Goal: Task Accomplishment & Management: Use online tool/utility

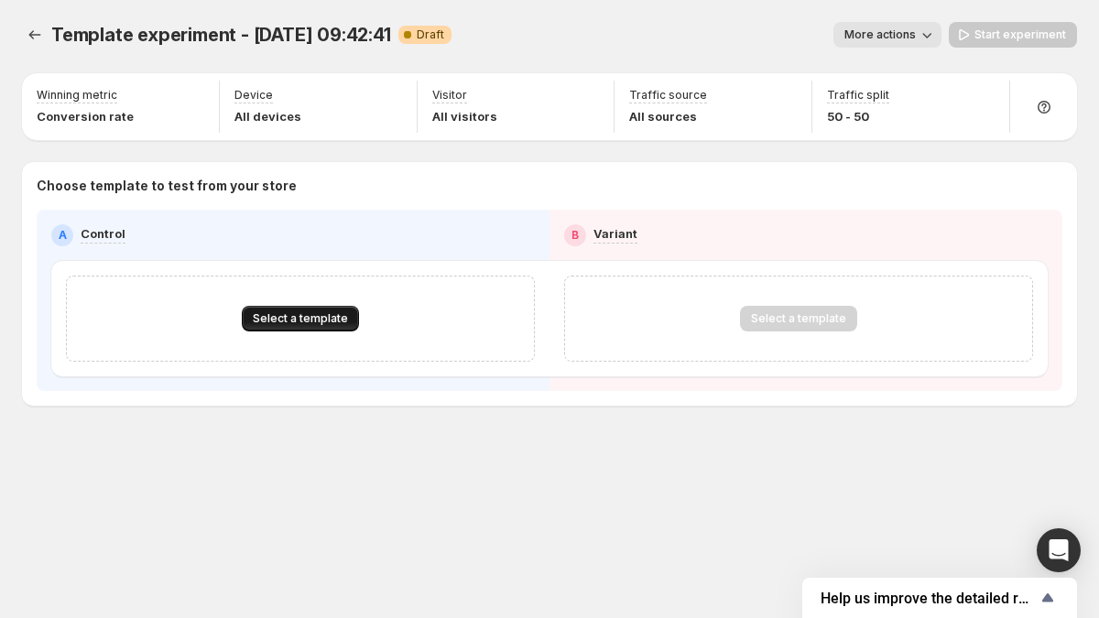
click at [314, 327] on button "Select a template" at bounding box center [300, 319] width 117 height 26
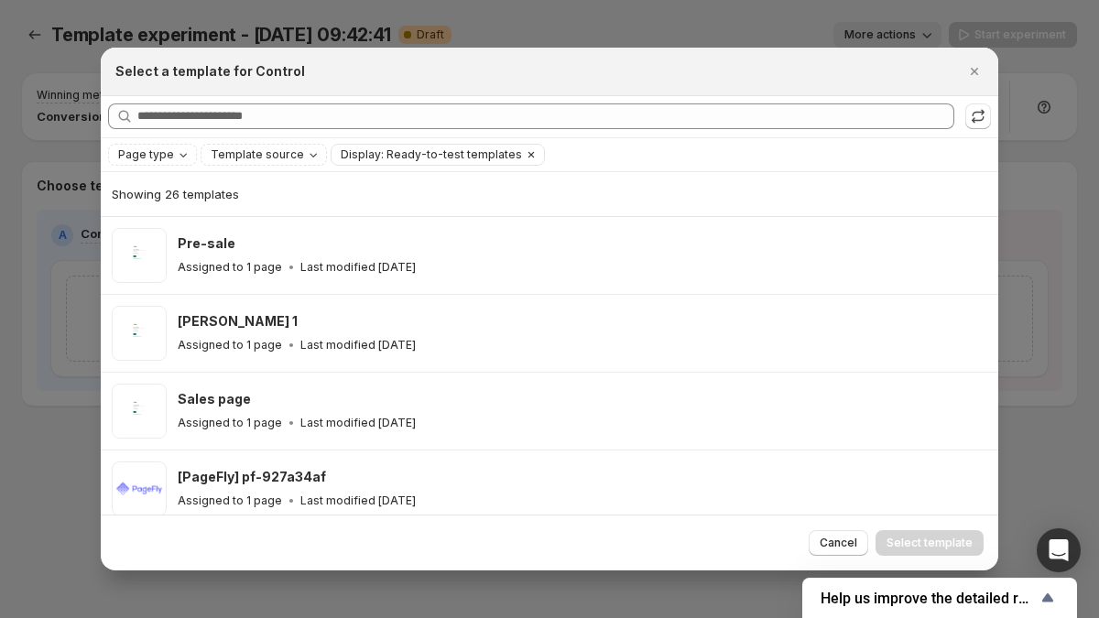
click at [524, 156] on icon "Clear" at bounding box center [531, 154] width 15 height 15
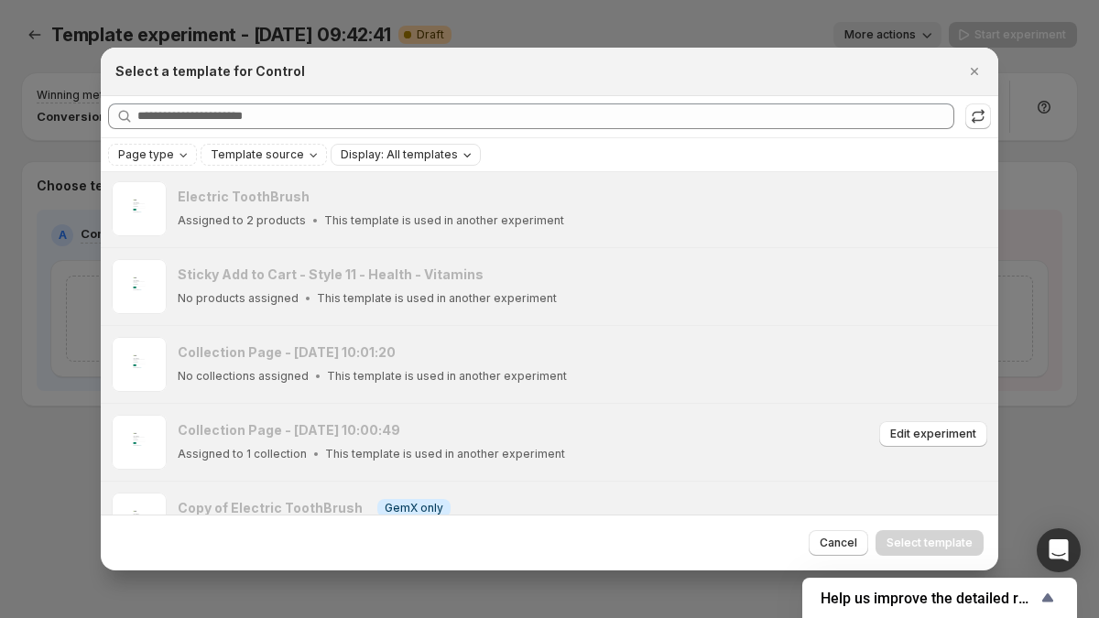
scroll to position [1209, 0]
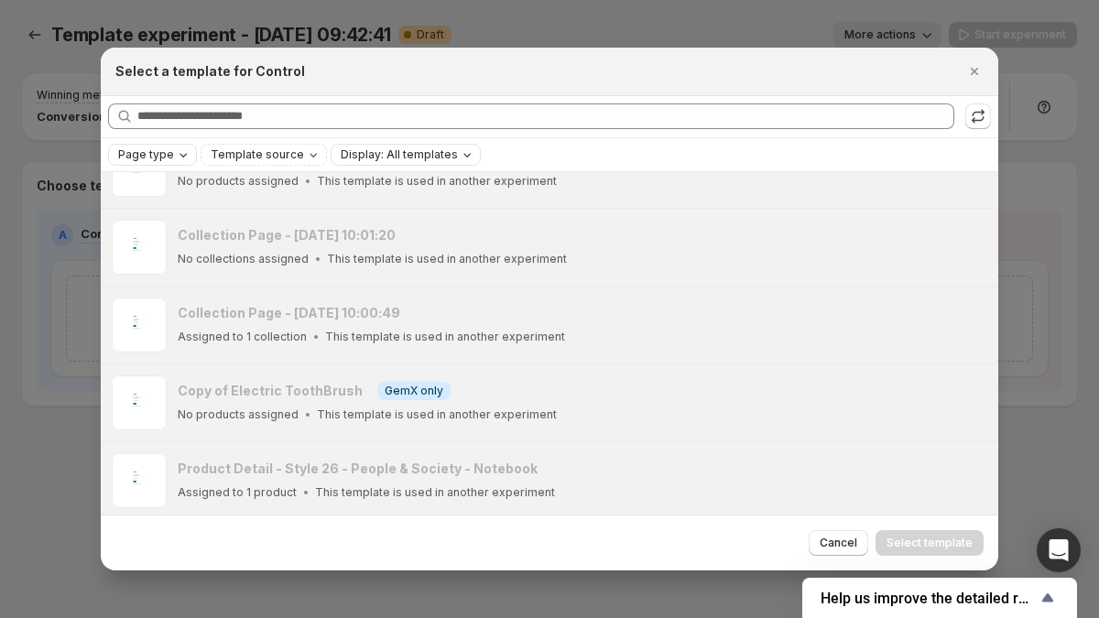
click at [157, 145] on button "Page type" at bounding box center [152, 155] width 87 height 20
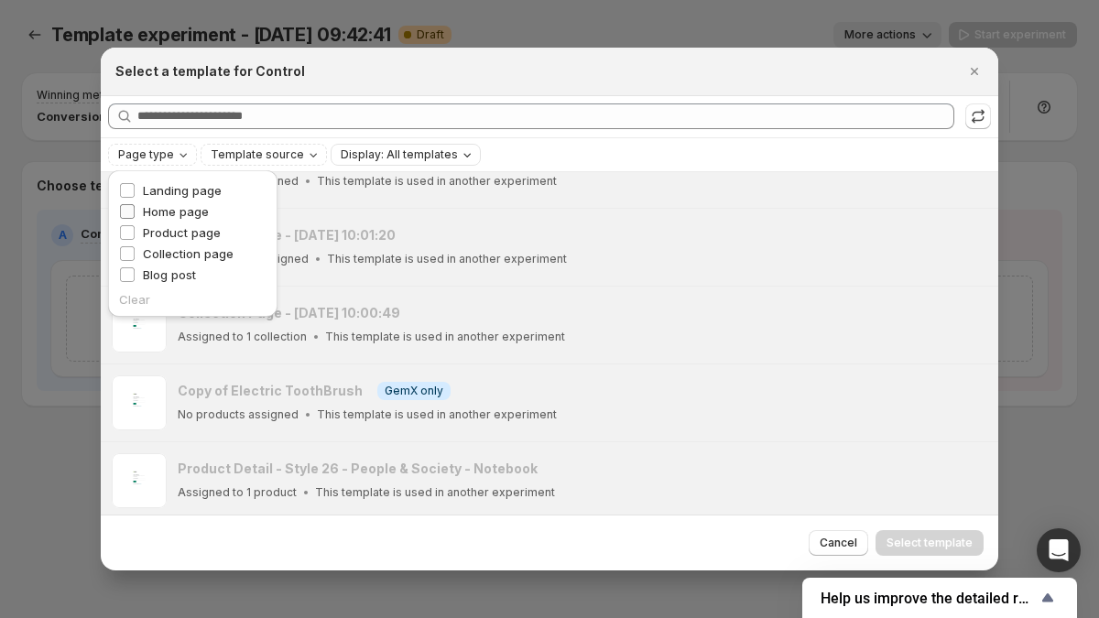
click at [177, 210] on span "Home page" at bounding box center [176, 211] width 66 height 15
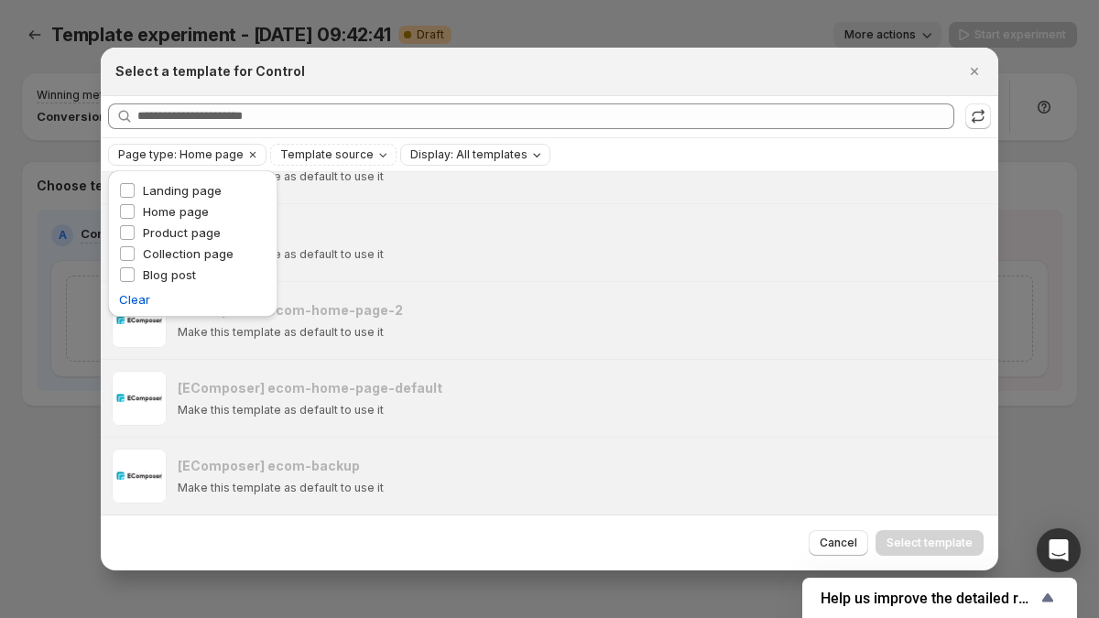
scroll to position [818, 0]
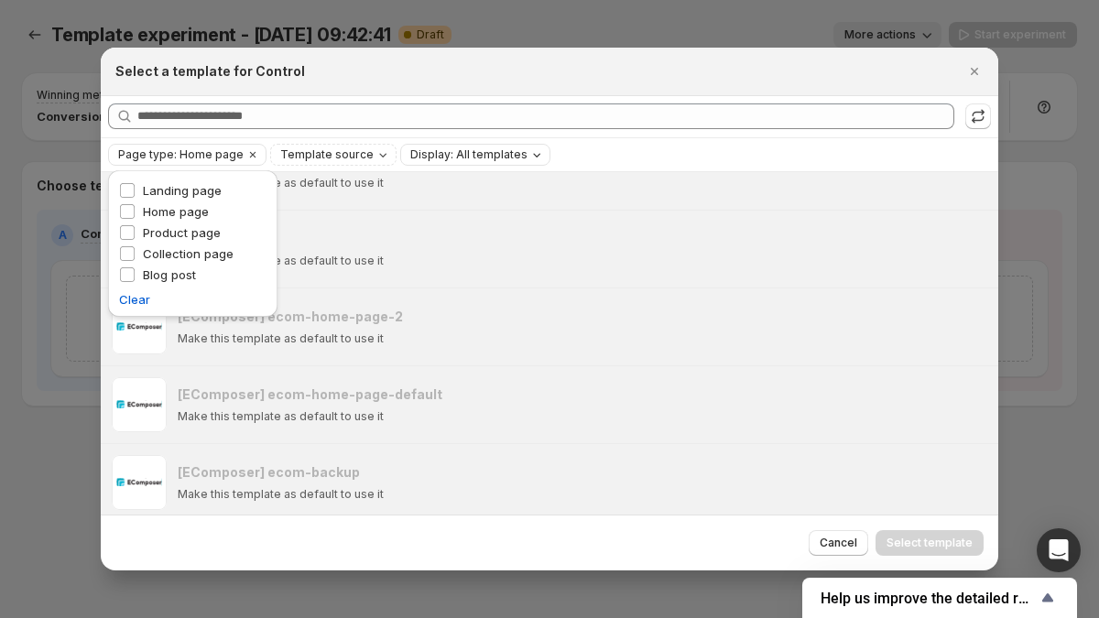
click at [160, 166] on div "Page type Landing page Home page Product page Collection page Blog post Clear" at bounding box center [193, 249] width 184 height 166
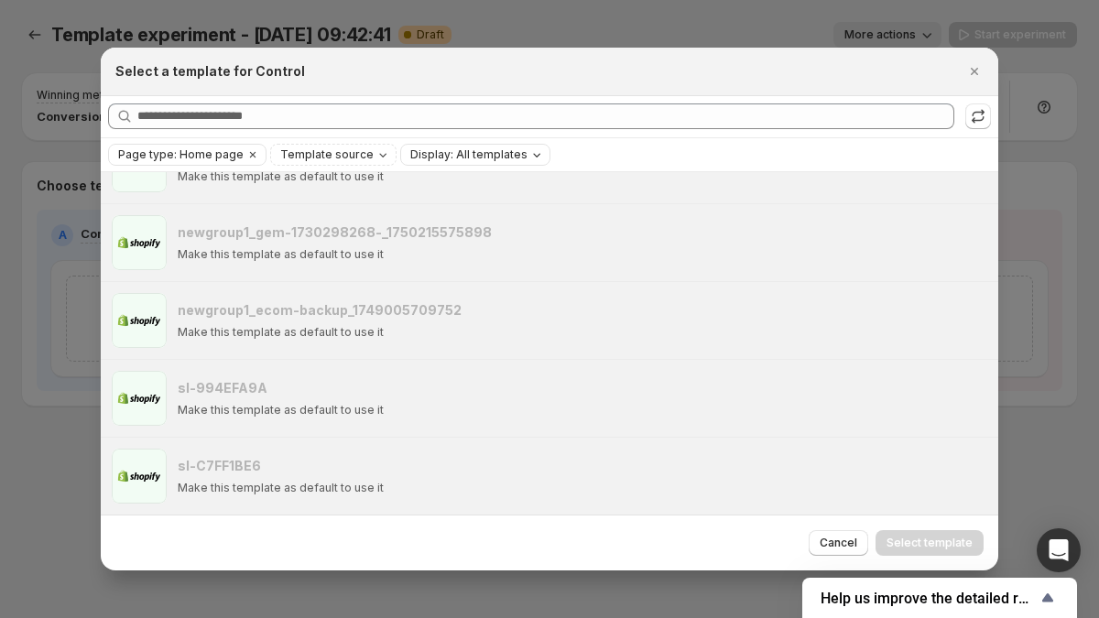
scroll to position [0, 0]
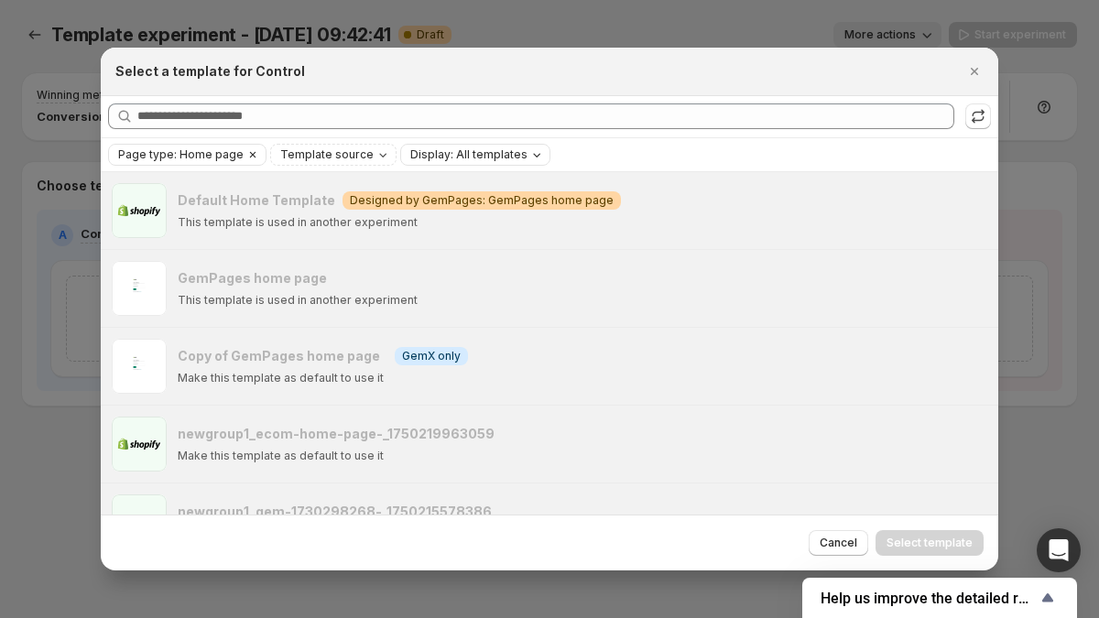
click at [191, 154] on span "Page type: Home page" at bounding box center [180, 154] width 125 height 15
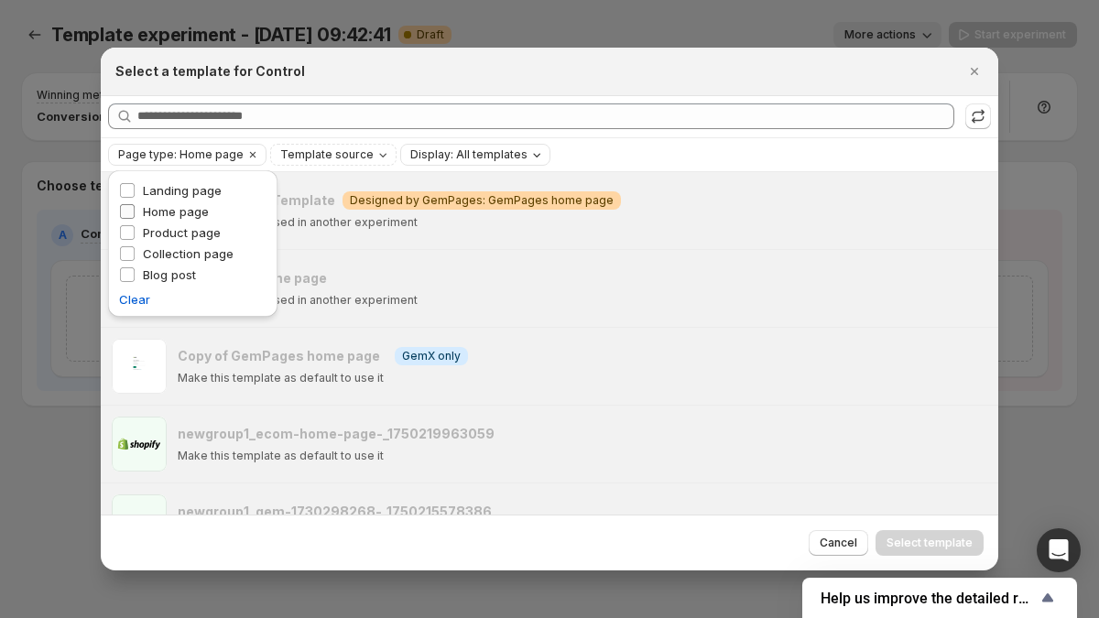
click at [174, 208] on span "Home page" at bounding box center [176, 211] width 66 height 15
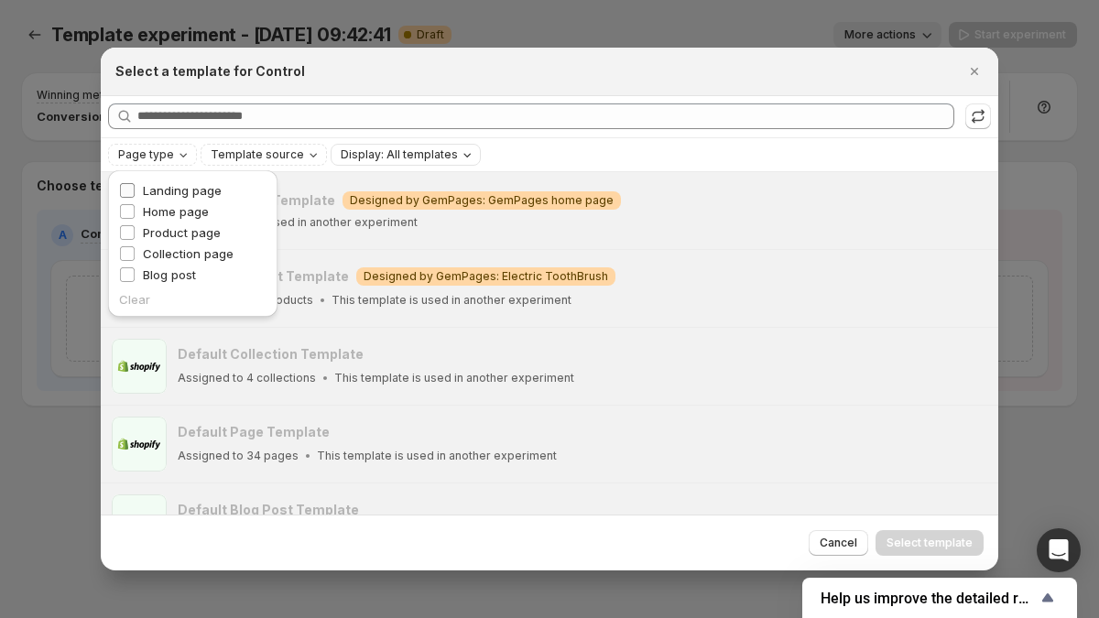
click at [172, 191] on span "Landing page" at bounding box center [182, 190] width 79 height 15
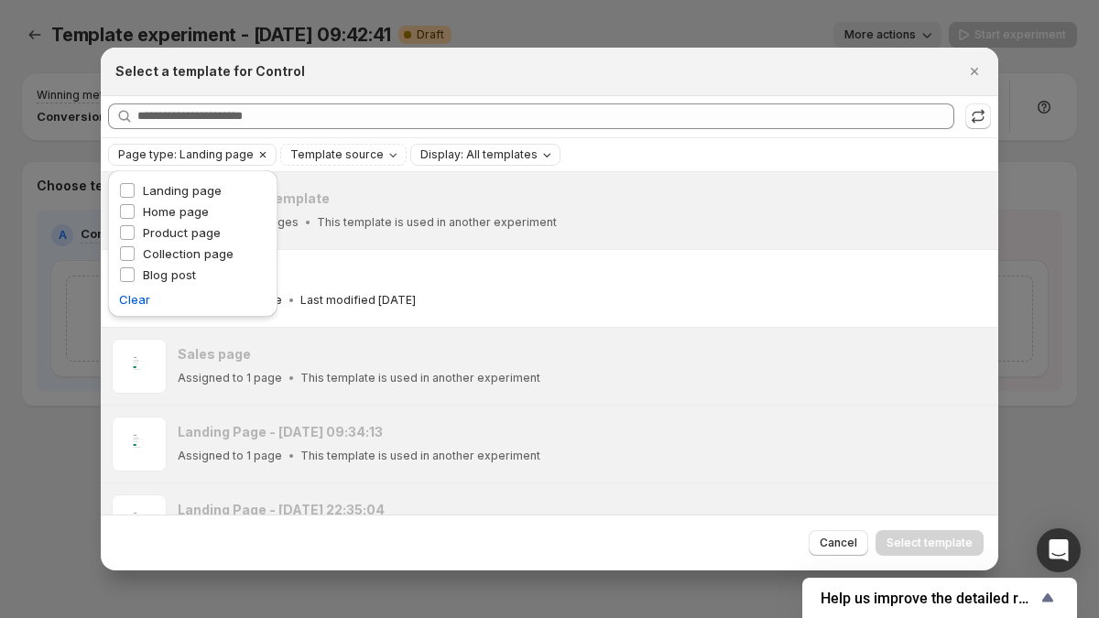
click at [174, 158] on span "Page type: Landing page" at bounding box center [186, 154] width 136 height 15
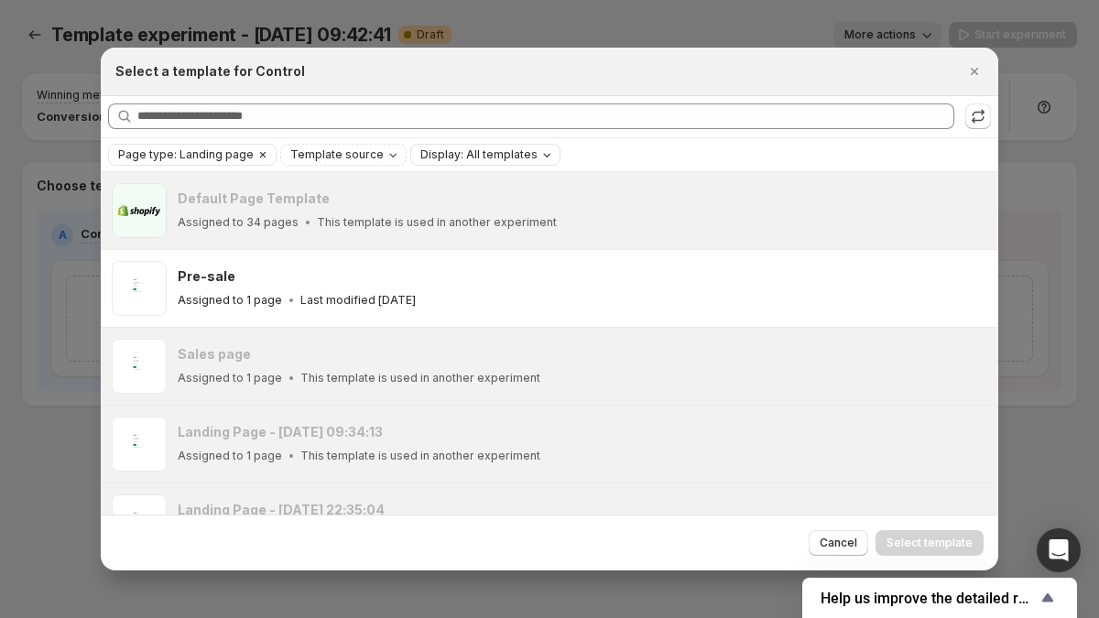
click at [174, 158] on span "Page type: Landing page" at bounding box center [186, 154] width 136 height 15
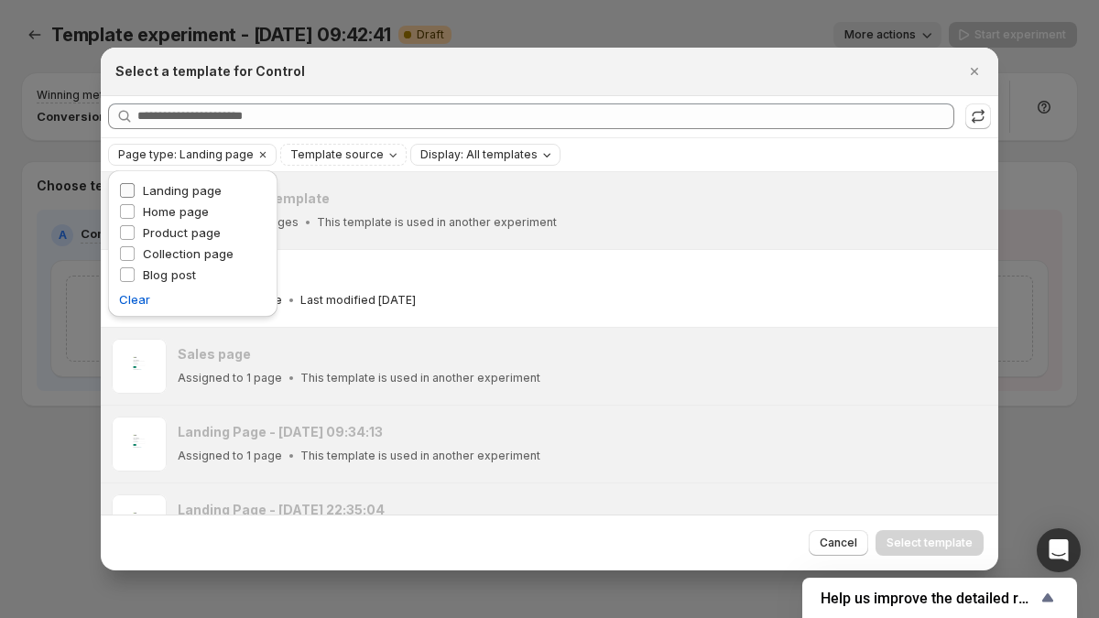
click at [156, 197] on span "Landing page" at bounding box center [182, 190] width 79 height 15
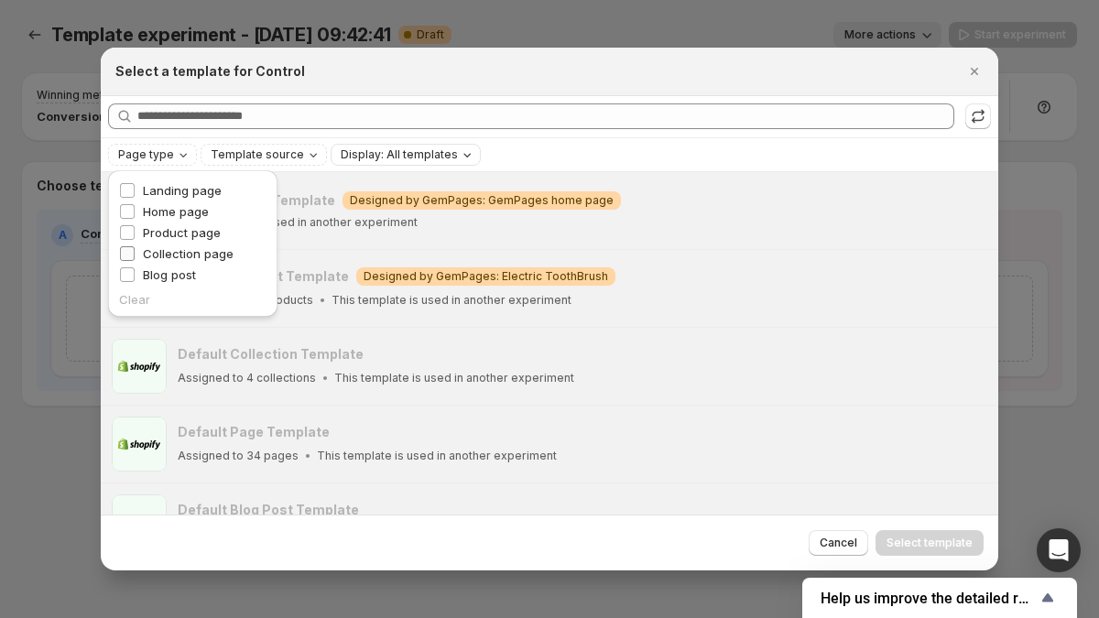
click at [159, 252] on span "Collection page" at bounding box center [188, 253] width 91 height 15
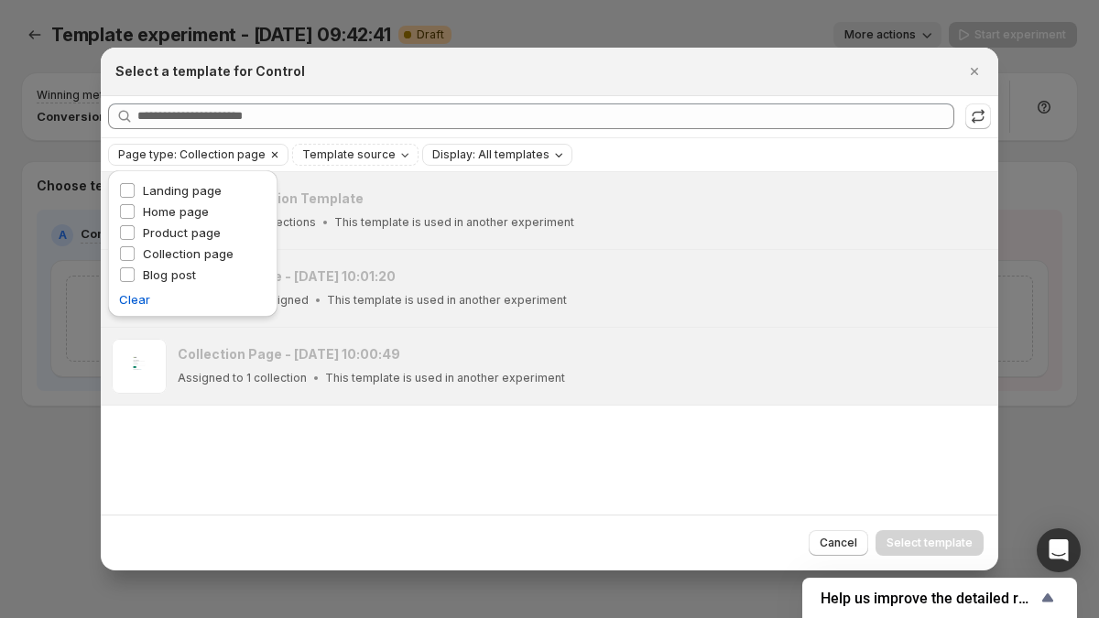
click at [169, 159] on span "Page type: Collection page" at bounding box center [191, 154] width 147 height 15
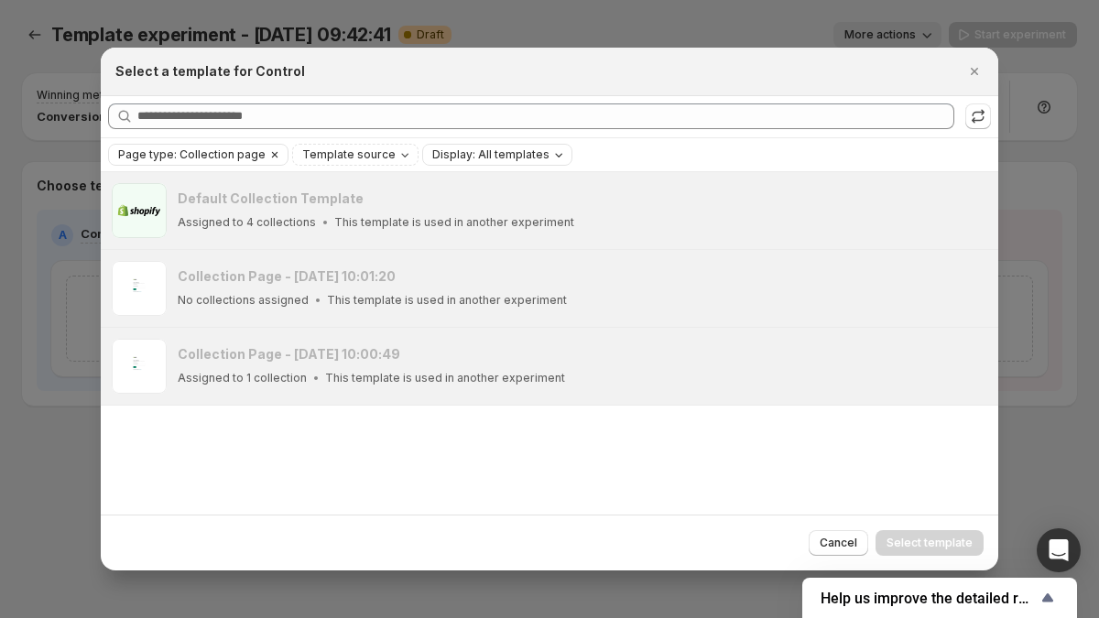
click at [169, 159] on span "Page type: Collection page" at bounding box center [191, 154] width 147 height 15
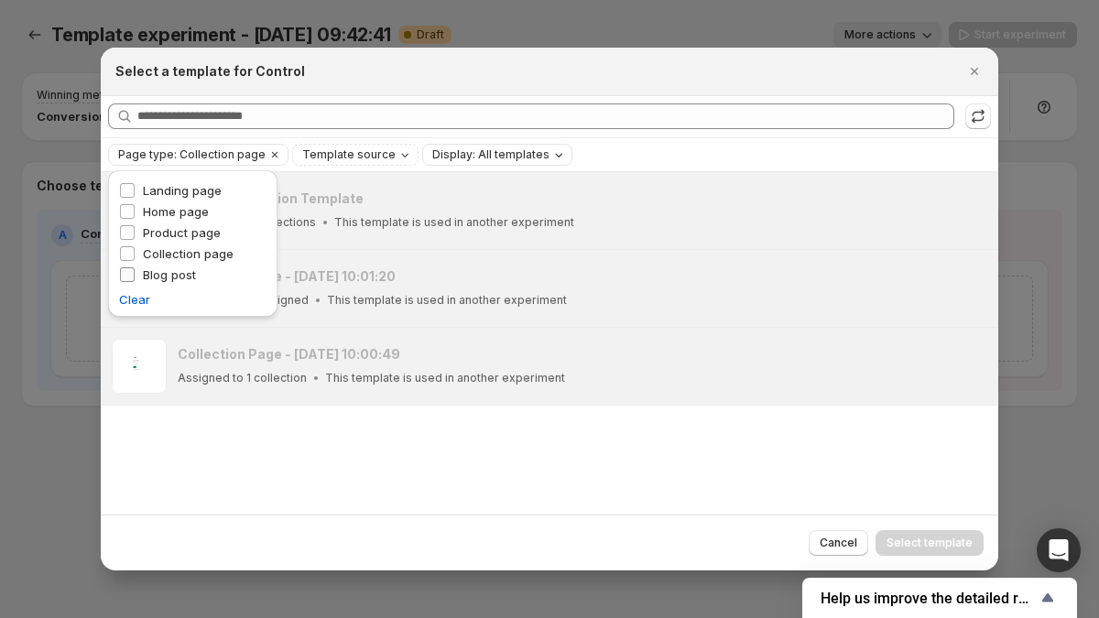
click at [158, 247] on span "Collection page" at bounding box center [188, 253] width 91 height 15
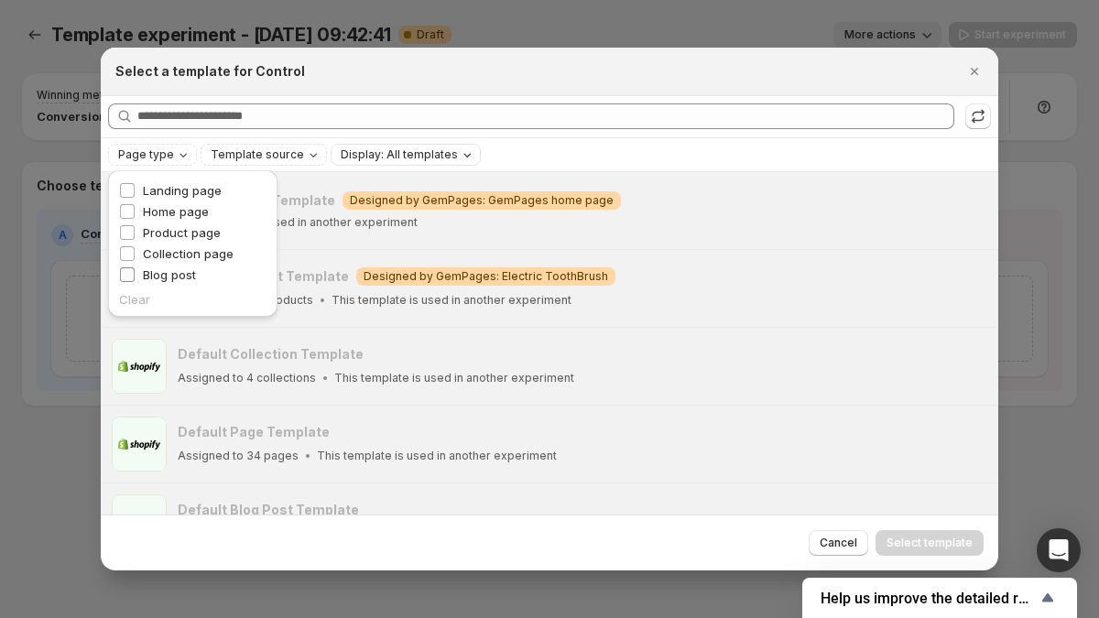
click at [159, 279] on span "Blog post" at bounding box center [169, 274] width 53 height 15
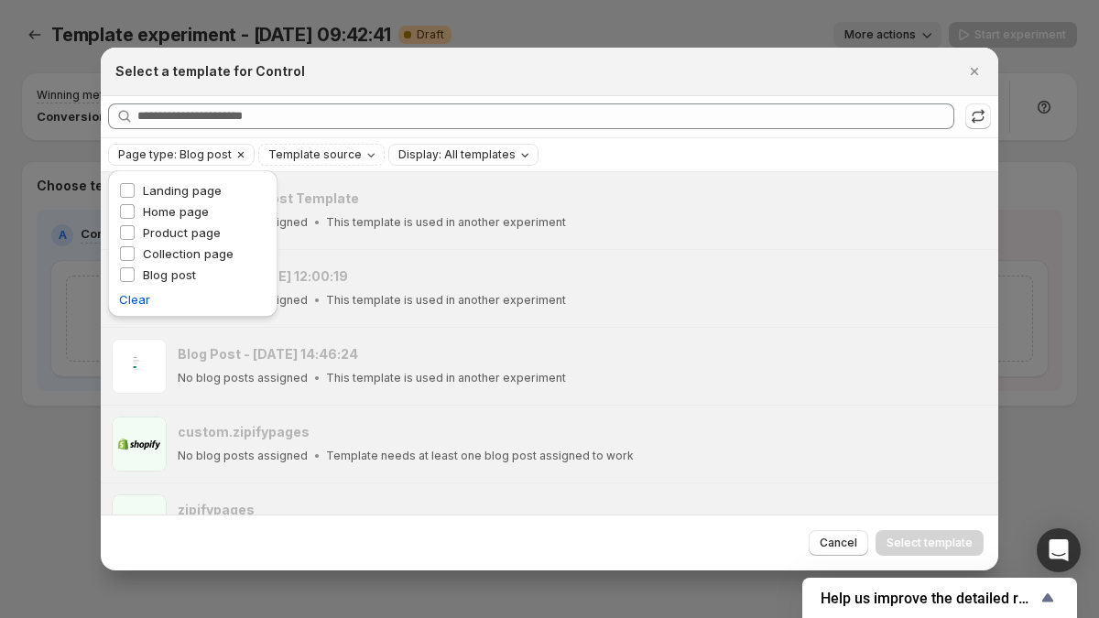
click at [167, 158] on span "Page type: Blog post" at bounding box center [175, 154] width 114 height 15
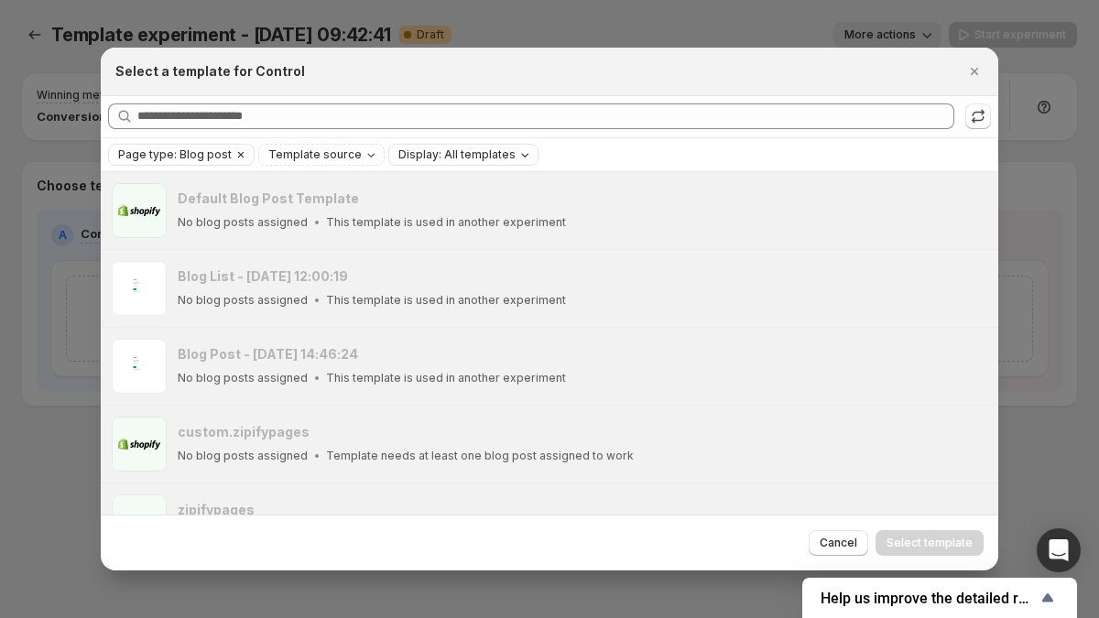
click at [241, 159] on icon "Clear" at bounding box center [241, 154] width 15 height 15
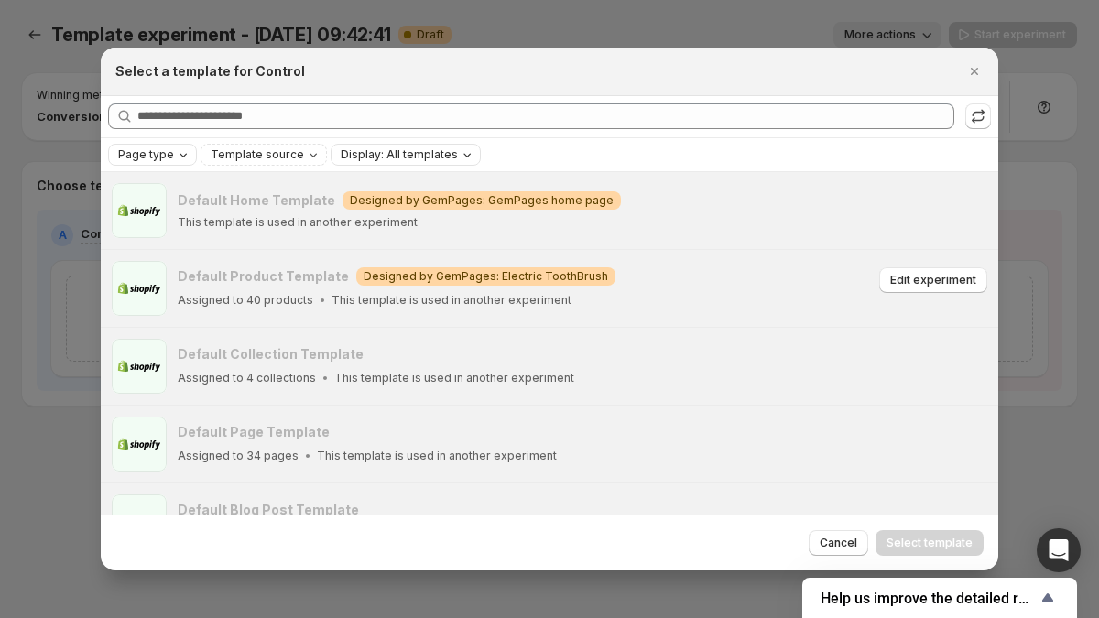
drag, startPoint x: 969, startPoint y: 69, endPoint x: 824, endPoint y: 251, distance: 232.7
click at [824, 251] on div "Select a template for Control Searching all templates Page type Template source…" at bounding box center [550, 310] width 898 height 524
drag, startPoint x: 946, startPoint y: 212, endPoint x: 861, endPoint y: 226, distance: 86.4
click at [879, 227] on div "Edit experiment" at bounding box center [933, 210] width 108 height 38
click at [817, 222] on div "This template is used in another experiment" at bounding box center [526, 222] width 696 height 15
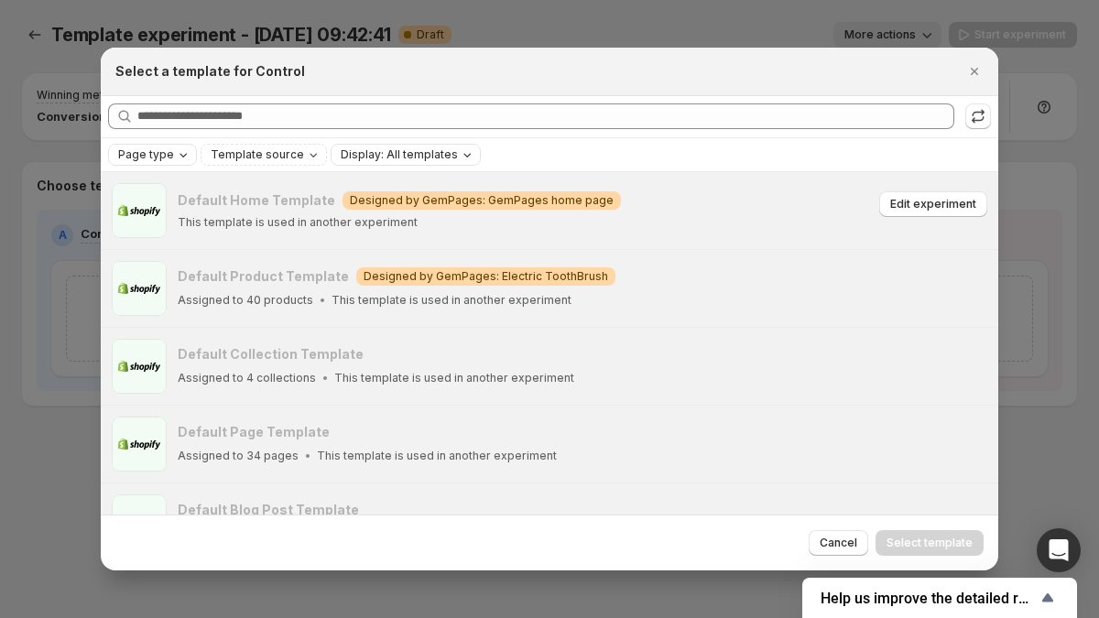
drag, startPoint x: 935, startPoint y: 214, endPoint x: 835, endPoint y: 232, distance: 101.3
click at [835, 232] on div "Default Home Template Warning Designed by GemPages: GemPages home page This tem…" at bounding box center [583, 210] width 810 height 55
drag, startPoint x: 904, startPoint y: 212, endPoint x: 863, endPoint y: 235, distance: 47.2
click at [863, 235] on div "Default Home Template Warning Designed by GemPages: GemPages home page This tem…" at bounding box center [583, 210] width 810 height 55
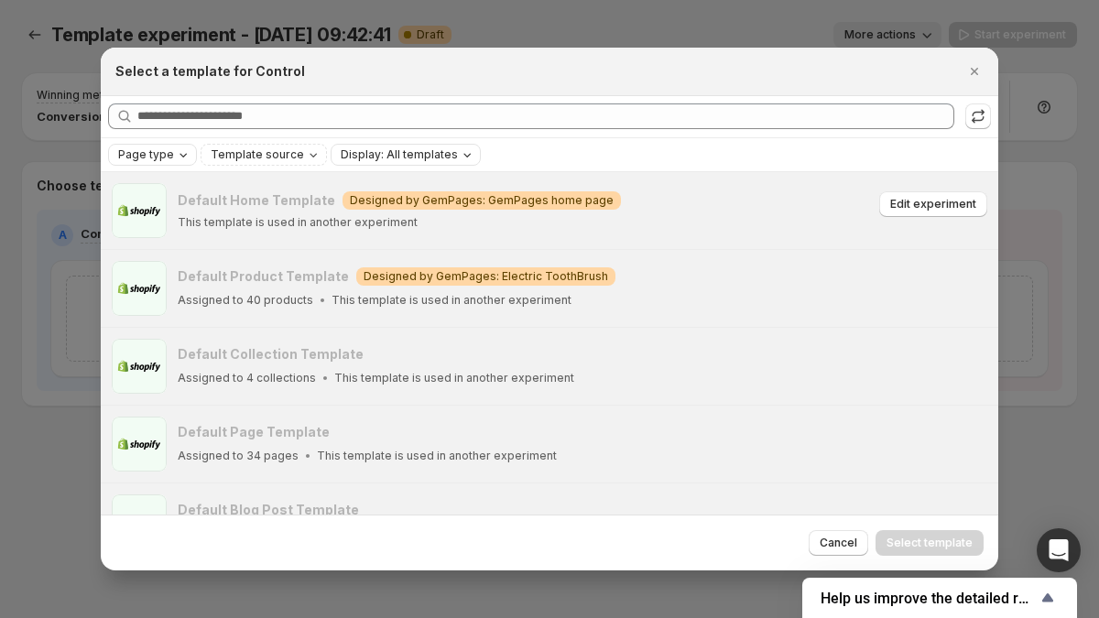
click at [863, 235] on div "Default Home Template Warning Designed by GemPages: GemPages home page This tem…" at bounding box center [583, 210] width 810 height 55
drag, startPoint x: 915, startPoint y: 196, endPoint x: 835, endPoint y: 228, distance: 85.9
click at [835, 228] on div "Default Home Template Warning Designed by GemPages: GemPages home page This tem…" at bounding box center [583, 210] width 810 height 38
click at [835, 228] on div "This template is used in another experiment" at bounding box center [526, 222] width 696 height 15
drag, startPoint x: 931, startPoint y: 278, endPoint x: 737, endPoint y: 288, distance: 193.5
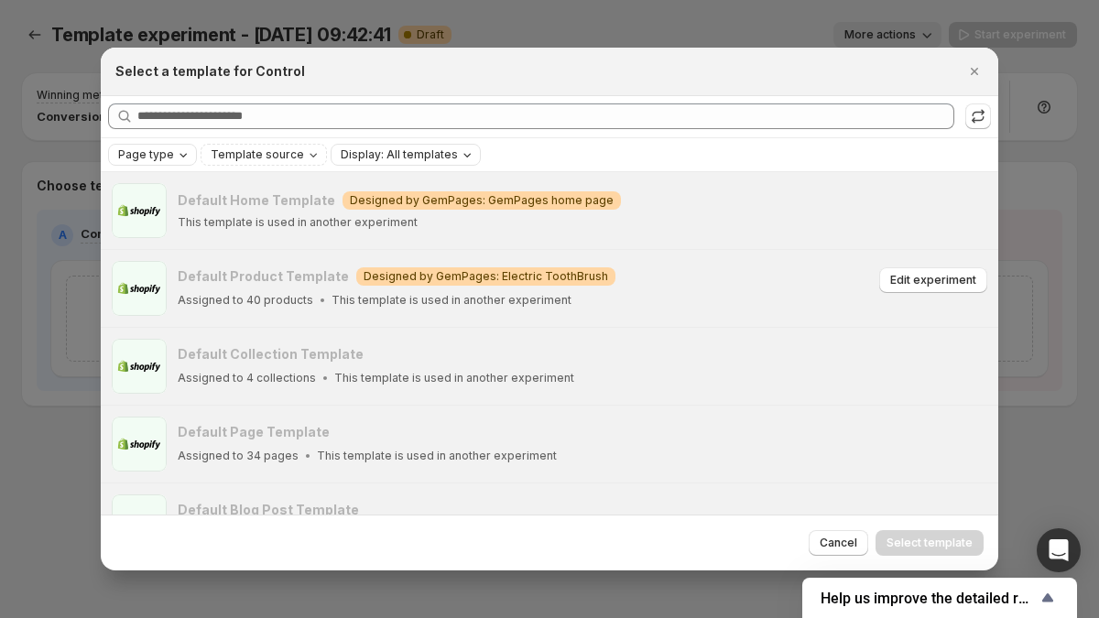
click at [737, 288] on div "Default Product Template Warning Designed by GemPages: Electric ToothBrush Assi…" at bounding box center [583, 288] width 810 height 42
click at [737, 288] on div "Default Product Template Warning Designed by GemPages: Electric ToothBrush Assi…" at bounding box center [526, 288] width 696 height 42
click at [467, 267] on span "Warning Designed by GemPages: Electric ToothBrush" at bounding box center [485, 276] width 259 height 18
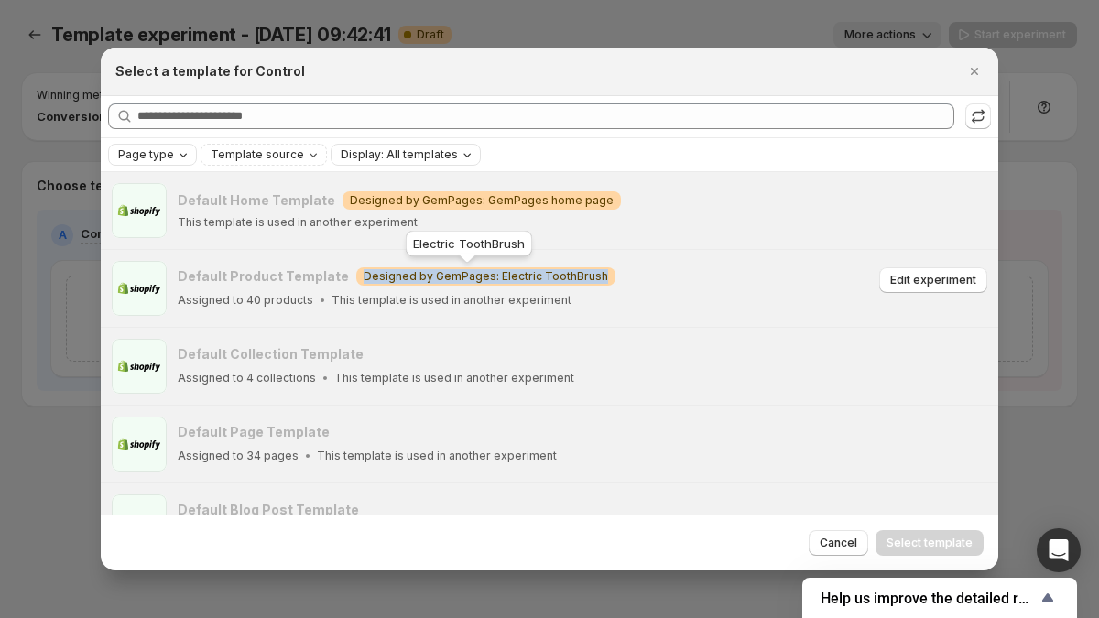
click at [503, 269] on span "Designed by GemPages: Electric ToothBrush" at bounding box center [486, 276] width 245 height 15
click at [575, 275] on span "Designed by GemPages: Electric ToothBrush" at bounding box center [486, 276] width 245 height 15
click at [578, 275] on span "Designed by GemPages: Electric ToothBrush" at bounding box center [486, 276] width 245 height 15
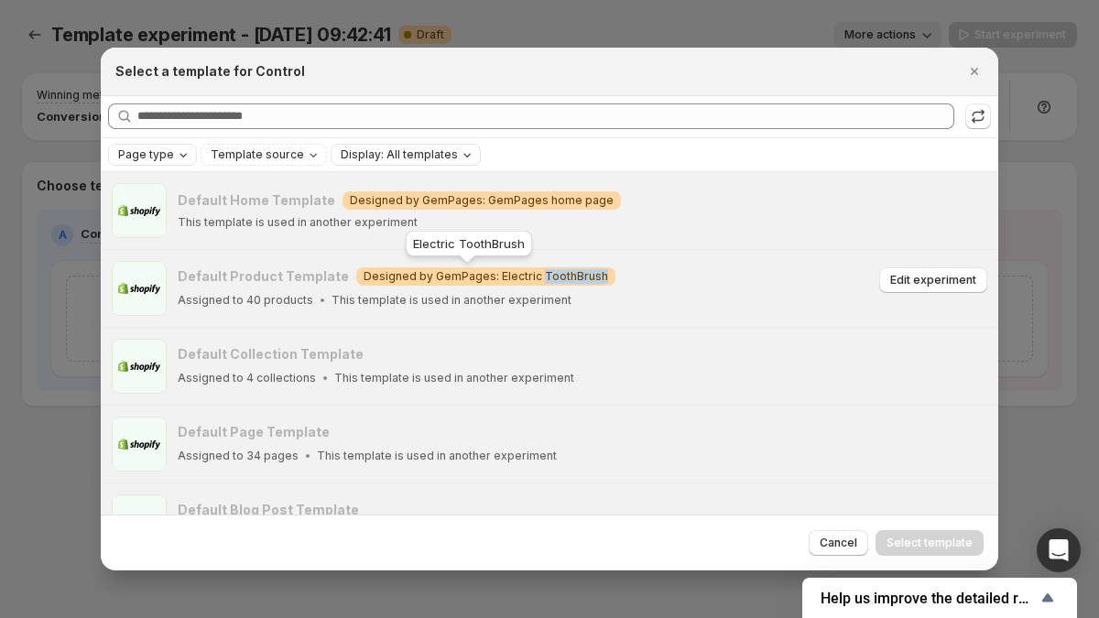
click at [578, 275] on span "Designed by GemPages: Electric ToothBrush" at bounding box center [486, 276] width 245 height 15
click at [605, 276] on div "Default Product Template Warning Designed by GemPages: Electric ToothBrush" at bounding box center [526, 276] width 696 height 18
click at [569, 196] on span "Designed by GemPages: GemPages home page" at bounding box center [482, 200] width 264 height 15
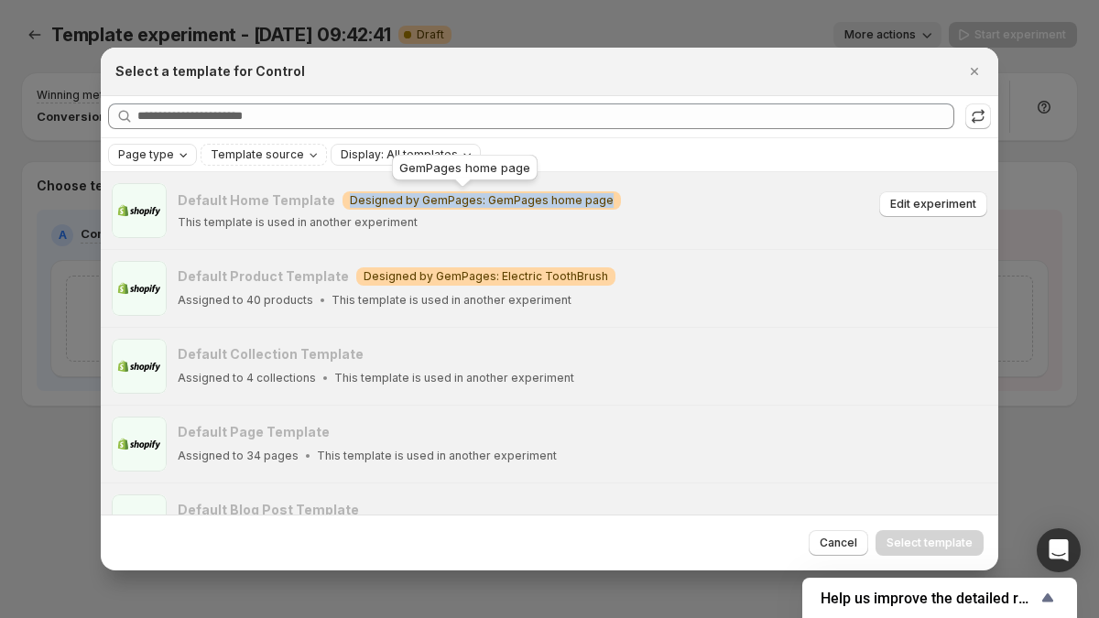
click at [569, 196] on span "Designed by GemPages: GemPages home page" at bounding box center [482, 200] width 264 height 15
click at [565, 202] on span "Designed by GemPages: GemPages home page" at bounding box center [482, 200] width 264 height 15
click at [523, 202] on span "Designed by GemPages: GemPages home page" at bounding box center [482, 200] width 264 height 15
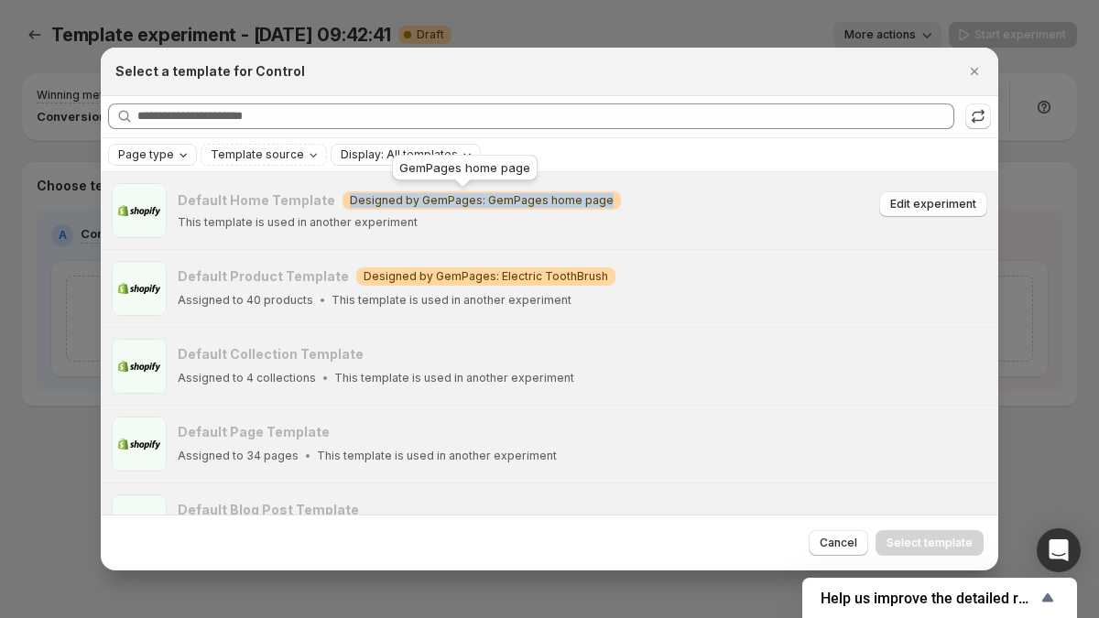
click at [485, 203] on span "Designed by GemPages: GemPages home page" at bounding box center [482, 200] width 264 height 15
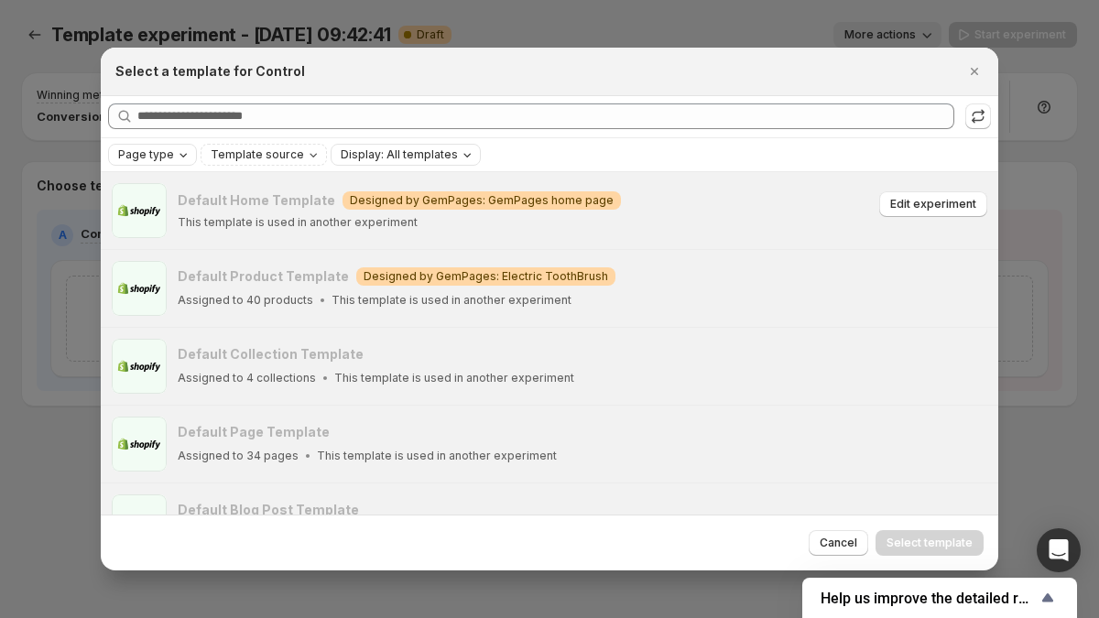
click at [388, 223] on p "This template is used in another experiment" at bounding box center [298, 222] width 240 height 15
click at [413, 223] on div "This template is used in another experiment" at bounding box center [526, 222] width 696 height 15
click at [452, 199] on span "Designed by GemPages: GemPages home page" at bounding box center [482, 200] width 264 height 15
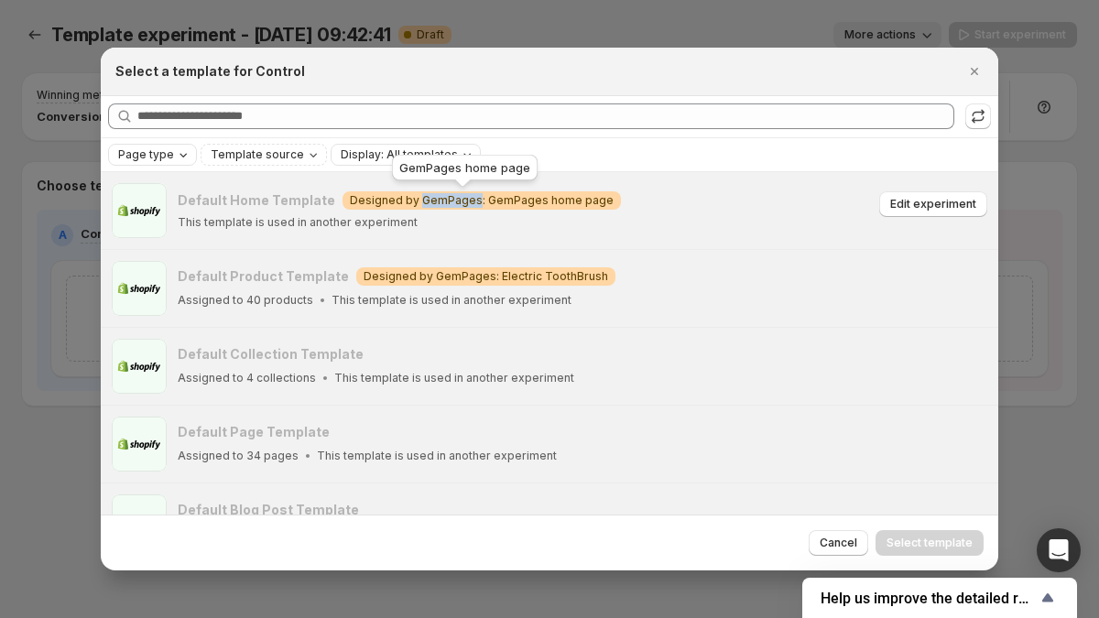
click at [458, 206] on span "Designed by GemPages: GemPages home page" at bounding box center [482, 200] width 264 height 15
click at [656, 244] on div "Default Home Template Warning Designed by GemPages: GemPages home page This tem…" at bounding box center [550, 210] width 898 height 77
click at [520, 204] on span "Designed by GemPages: GemPages home page" at bounding box center [482, 200] width 264 height 15
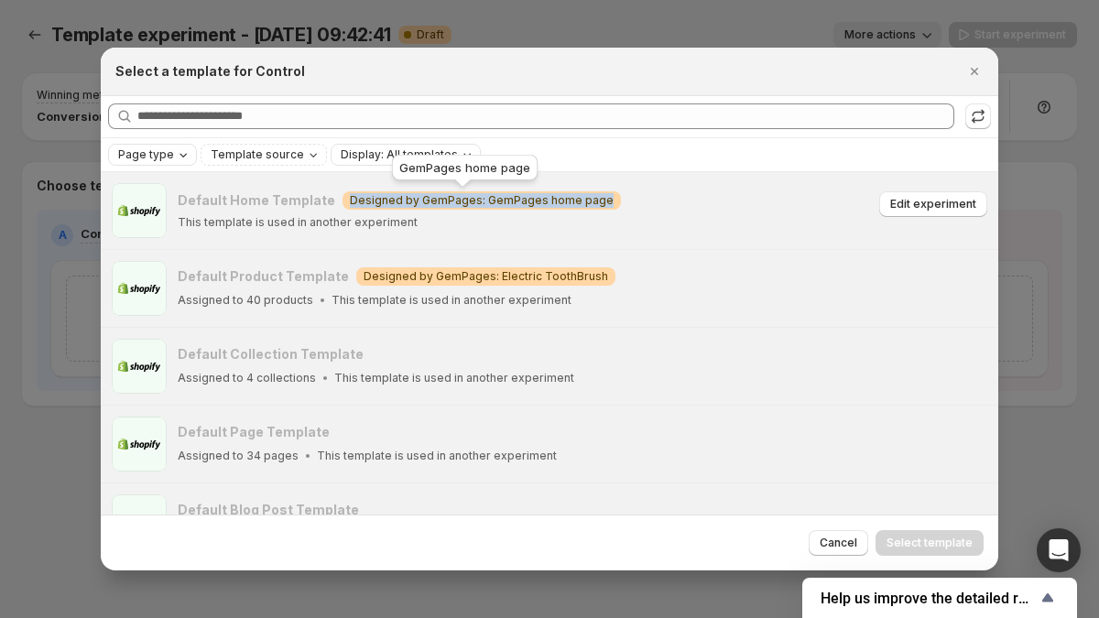
click at [437, 207] on span "Designed by GemPages: GemPages home page" at bounding box center [482, 200] width 264 height 15
click at [485, 200] on span "Designed by GemPages: GemPages home page" at bounding box center [482, 200] width 264 height 15
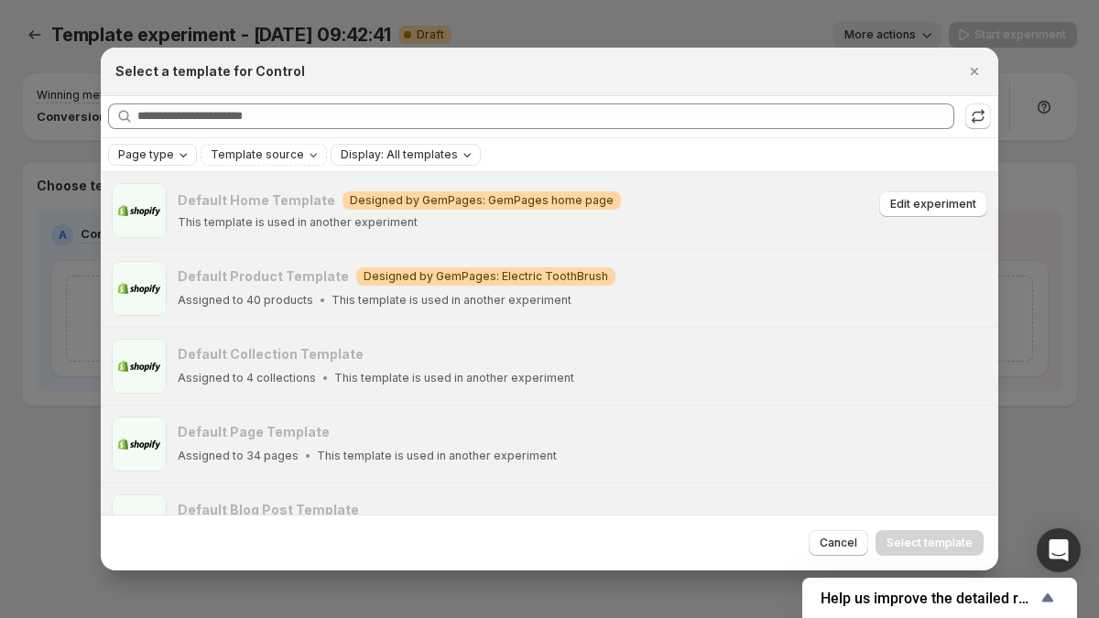
click at [480, 215] on div "This template is used in another experiment" at bounding box center [526, 222] width 696 height 15
click at [436, 198] on span "Designed by GemPages: GemPages home page" at bounding box center [482, 200] width 264 height 15
click at [453, 215] on div "This template is used in another experiment" at bounding box center [526, 222] width 696 height 15
click at [462, 202] on span "Designed by GemPages: GemPages home page" at bounding box center [482, 200] width 264 height 15
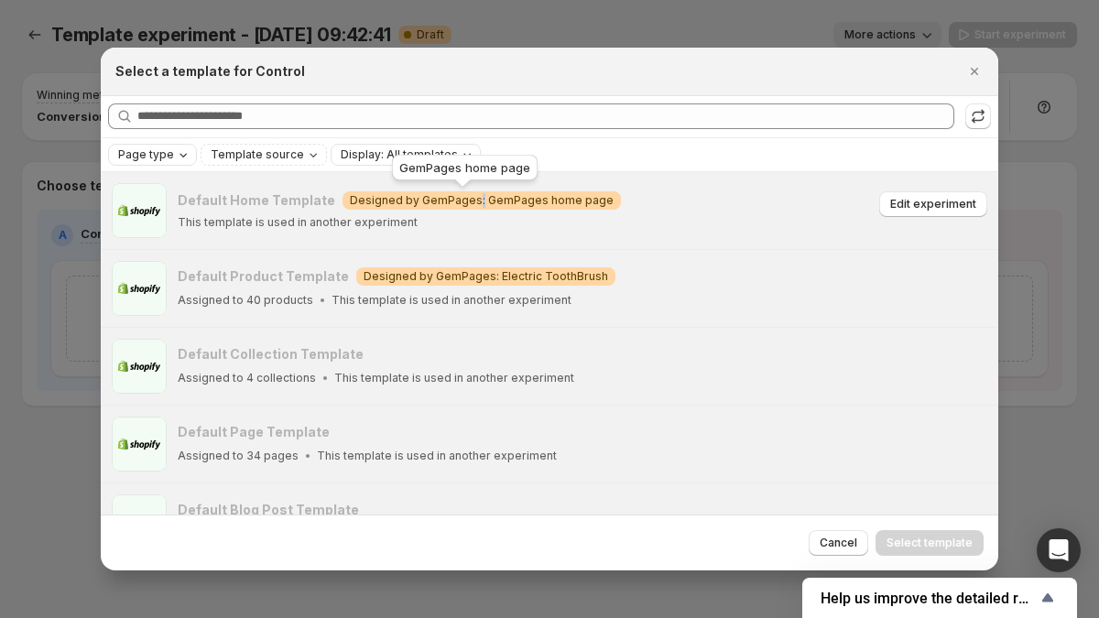
click at [462, 202] on span "Designed by GemPages: GemPages home page" at bounding box center [482, 200] width 264 height 15
click at [469, 197] on span "Designed by GemPages: GemPages home page" at bounding box center [482, 200] width 264 height 15
click at [464, 202] on span "Designed by GemPages: GemPages home page" at bounding box center [482, 200] width 264 height 15
click at [465, 202] on span "Designed by GemPages: GemPages home page" at bounding box center [482, 200] width 264 height 15
click at [454, 202] on span "Designed by GemPages: GemPages home page" at bounding box center [482, 200] width 264 height 15
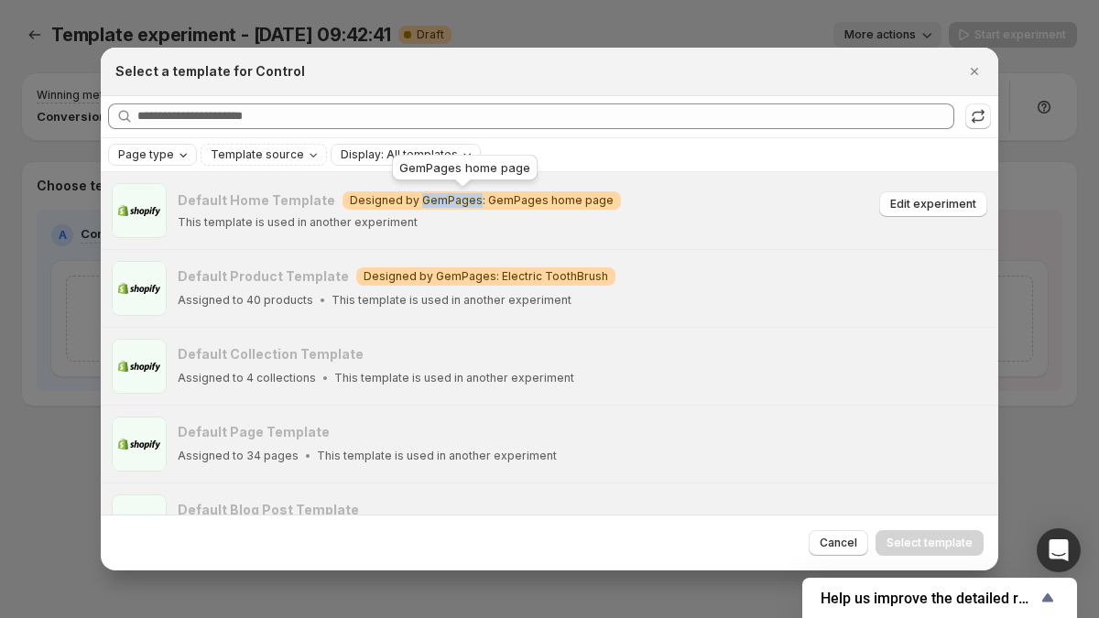
click at [454, 202] on span "Designed by GemPages: GemPages home page" at bounding box center [482, 200] width 264 height 15
click at [450, 212] on div "Default Home Template Warning Designed by GemPages: GemPages home page This tem…" at bounding box center [526, 210] width 696 height 38
click at [456, 204] on span "Designed by GemPages: GemPages home page" at bounding box center [482, 200] width 264 height 15
click at [456, 205] on span "Designed by GemPages: GemPages home page" at bounding box center [482, 200] width 264 height 15
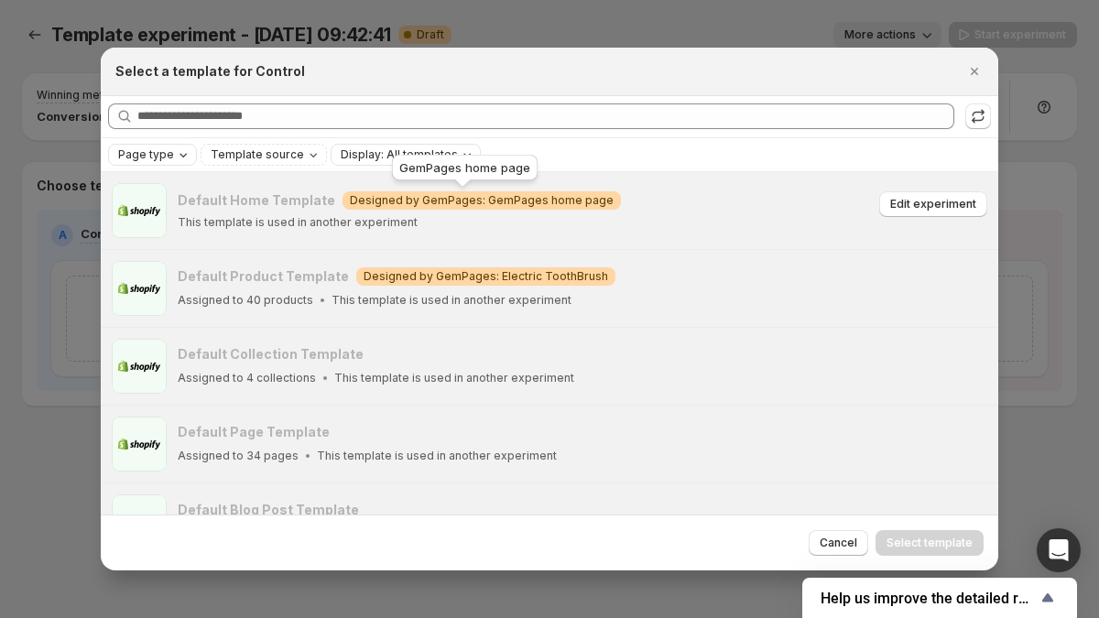
click at [456, 194] on span "Designed by GemPages: GemPages home page" at bounding box center [482, 200] width 264 height 15
click at [463, 202] on span "Designed by GemPages: GemPages home page" at bounding box center [482, 200] width 264 height 15
click at [466, 203] on span "Designed by GemPages: GemPages home page" at bounding box center [482, 200] width 264 height 15
click at [465, 204] on span "Designed by GemPages: GemPages home page" at bounding box center [482, 200] width 264 height 15
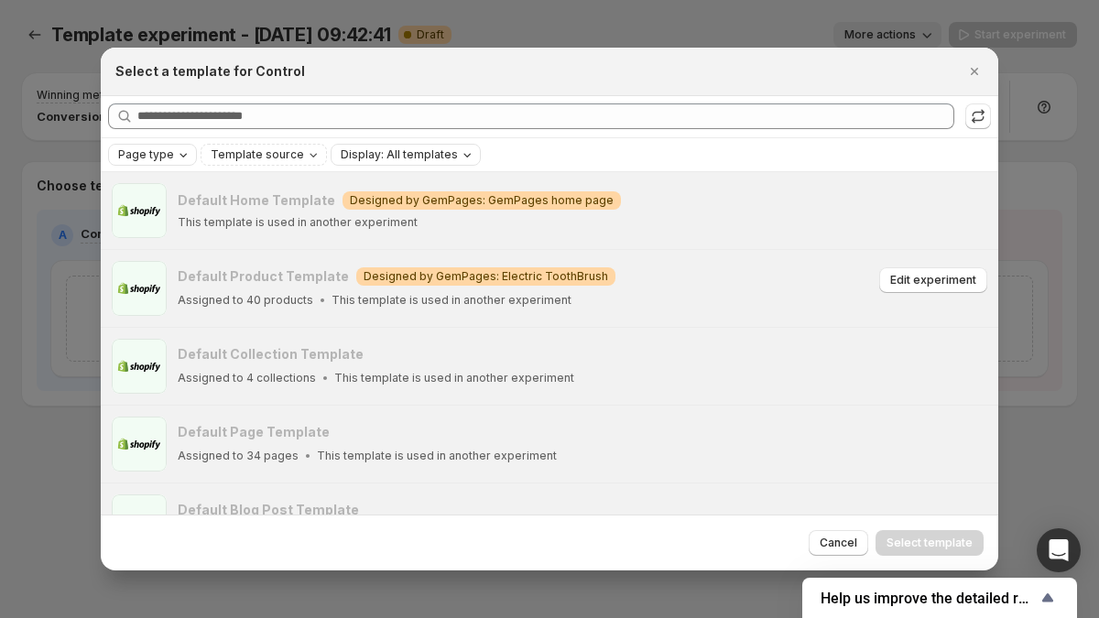
drag, startPoint x: 906, startPoint y: 273, endPoint x: 779, endPoint y: 278, distance: 127.4
click at [779, 278] on div "Default Product Template Warning Designed by GemPages: Electric ToothBrush Assi…" at bounding box center [583, 288] width 810 height 42
click at [779, 278] on div "Default Product Template Warning Designed by GemPages: Electric ToothBrush" at bounding box center [526, 276] width 696 height 18
click at [537, 200] on span "Designed by GemPages: GemPages home page" at bounding box center [482, 200] width 264 height 15
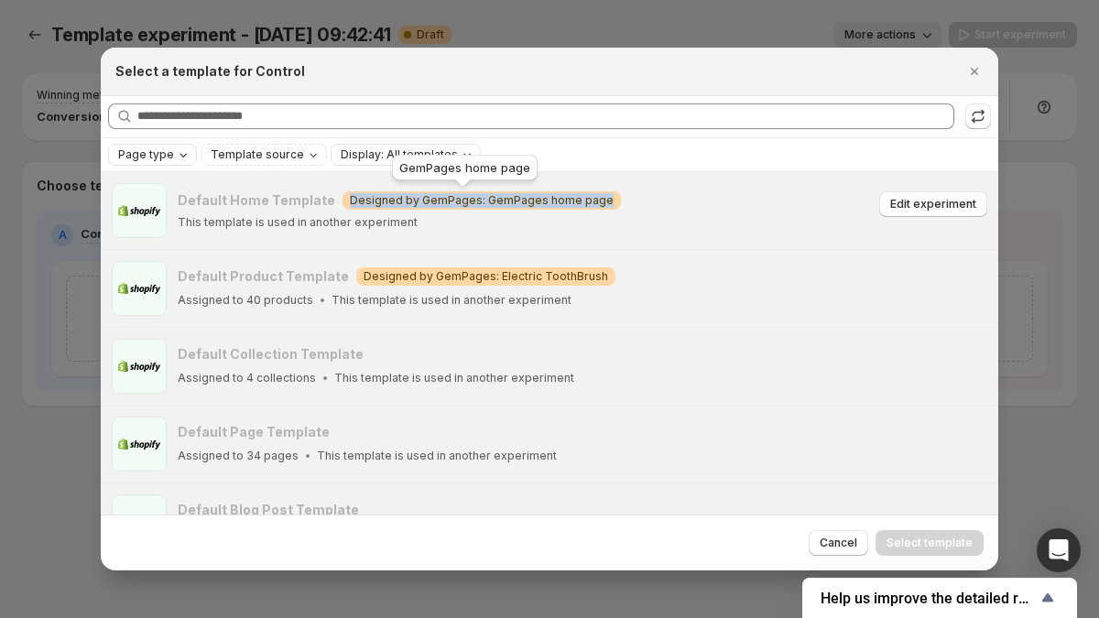
click at [537, 200] on span "Designed by GemPages: GemPages home page" at bounding box center [482, 200] width 264 height 15
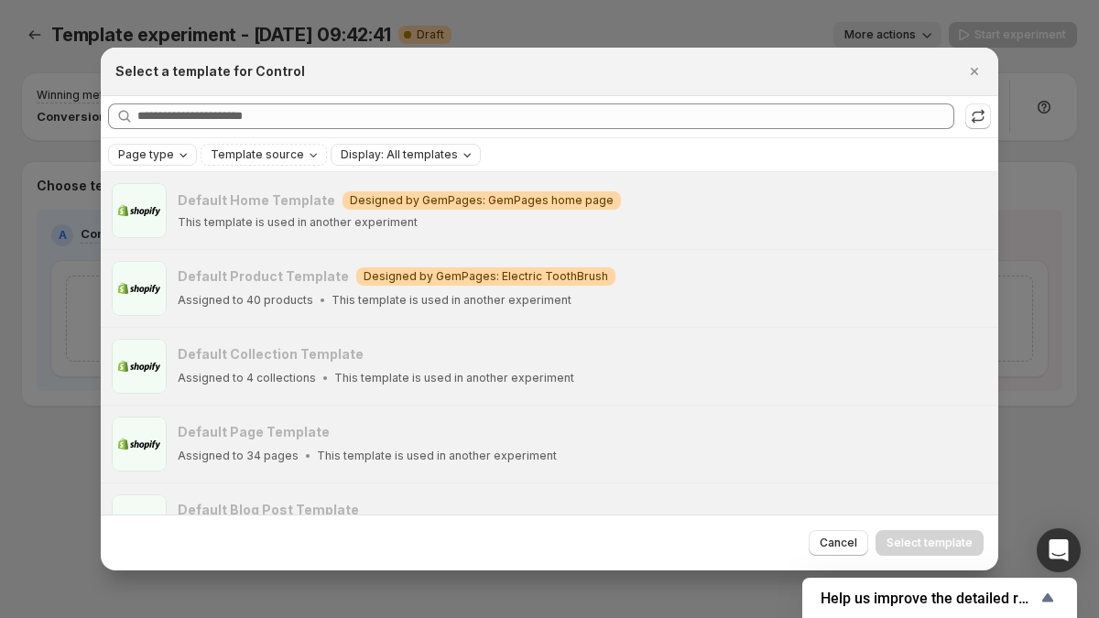
click at [207, 72] on h2 "Select a template for Control" at bounding box center [210, 71] width 190 height 18
click at [234, 71] on h2 "Select a template for Control" at bounding box center [210, 71] width 190 height 18
click at [265, 70] on h2 "Select a template for Control" at bounding box center [210, 71] width 190 height 18
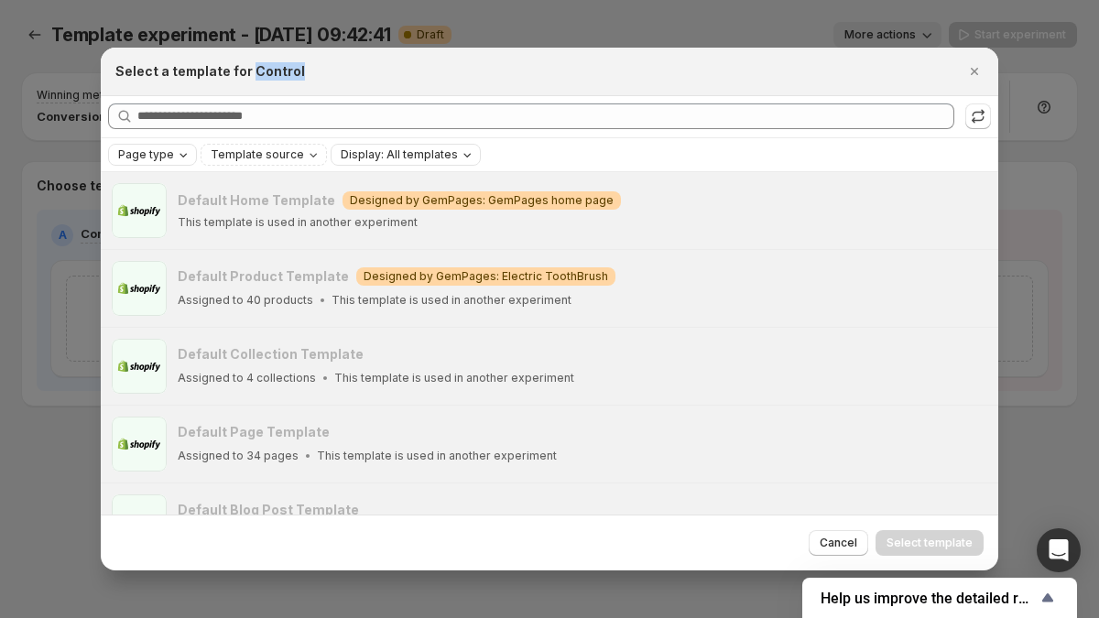
click at [265, 70] on h2 "Select a template for Control" at bounding box center [210, 71] width 190 height 18
click at [191, 71] on h2 "Select a template for Control" at bounding box center [210, 71] width 190 height 18
click at [131, 72] on h2 "Select a template for Control" at bounding box center [210, 71] width 190 height 18
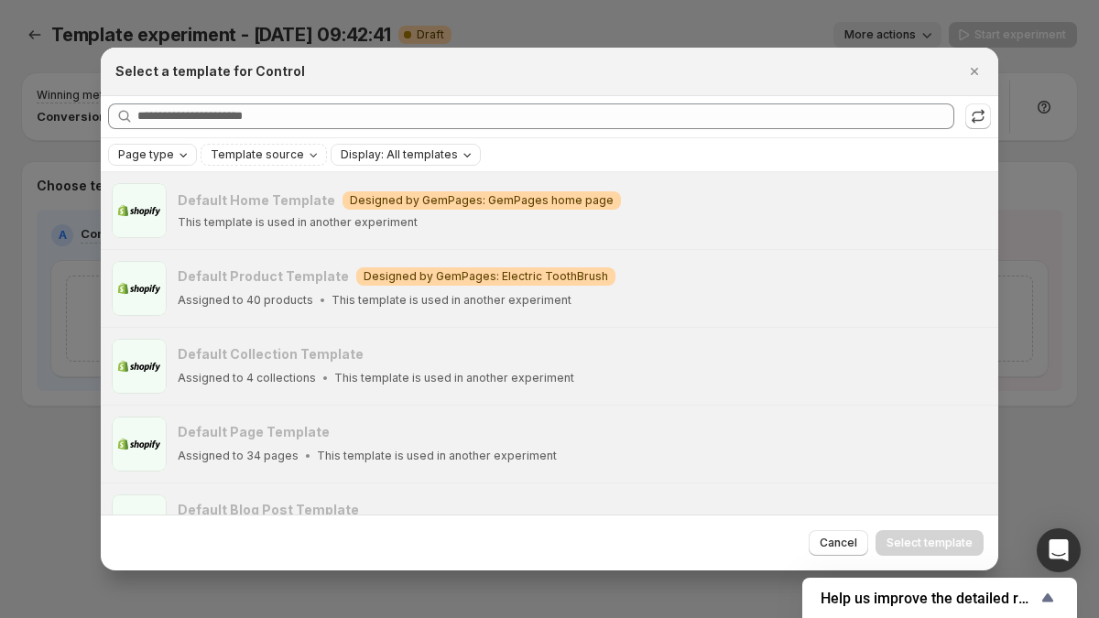
click at [160, 72] on h2 "Select a template for Control" at bounding box center [210, 71] width 190 height 18
click at [203, 71] on h2 "Select a template for Control" at bounding box center [210, 71] width 190 height 18
click at [244, 71] on h2 "Select a template for Control" at bounding box center [210, 71] width 190 height 18
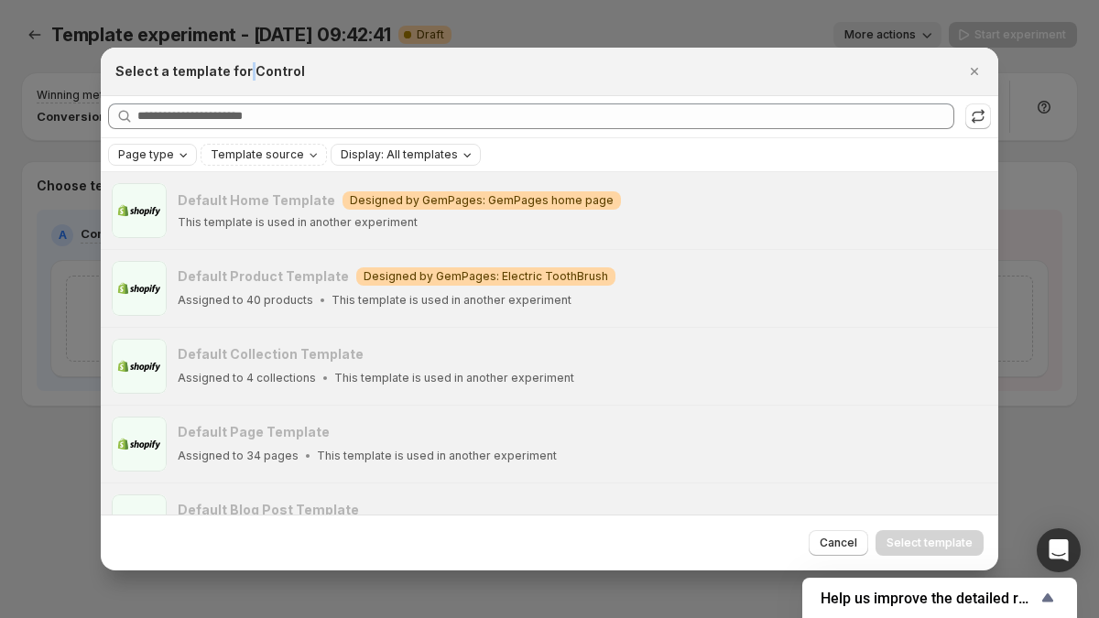
click at [244, 71] on h2 "Select a template for Control" at bounding box center [210, 71] width 190 height 18
click at [234, 71] on h2 "Select a template for Control" at bounding box center [210, 71] width 190 height 18
click at [256, 71] on h2 "Select a template for Control" at bounding box center [210, 71] width 190 height 18
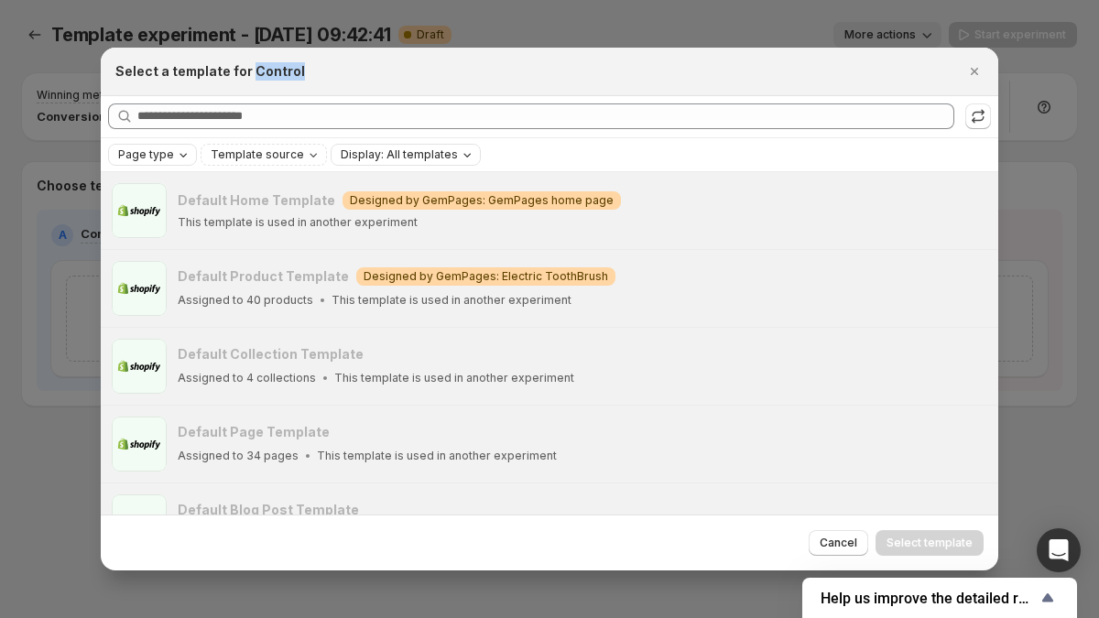
click at [328, 70] on div "Select a template for Control" at bounding box center [532, 71] width 835 height 18
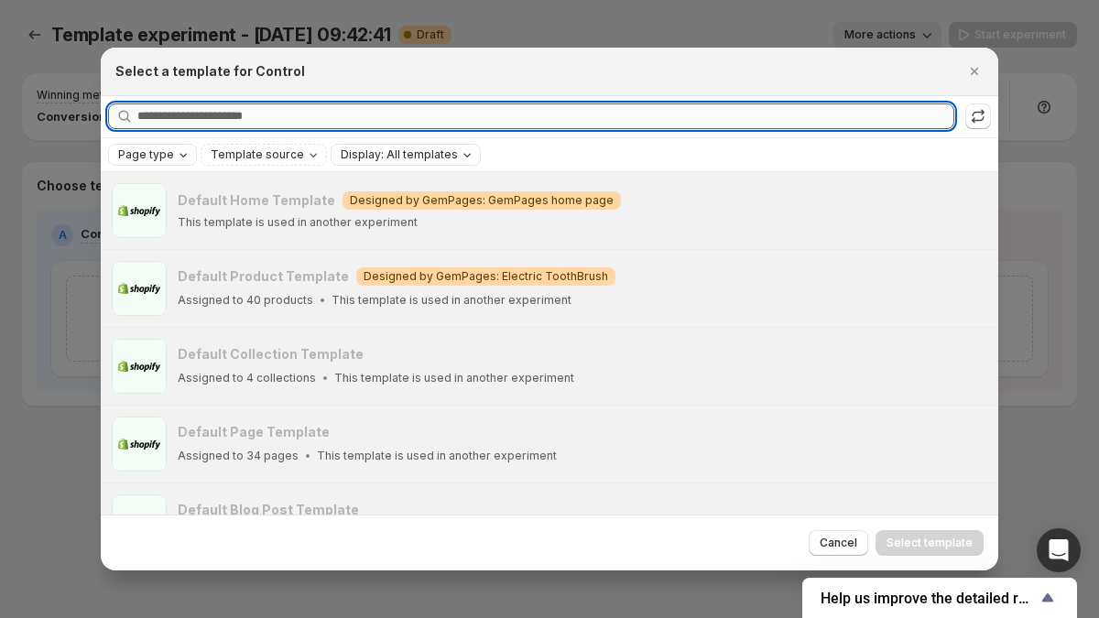
click at [302, 109] on input "Searching all templates" at bounding box center [545, 116] width 817 height 26
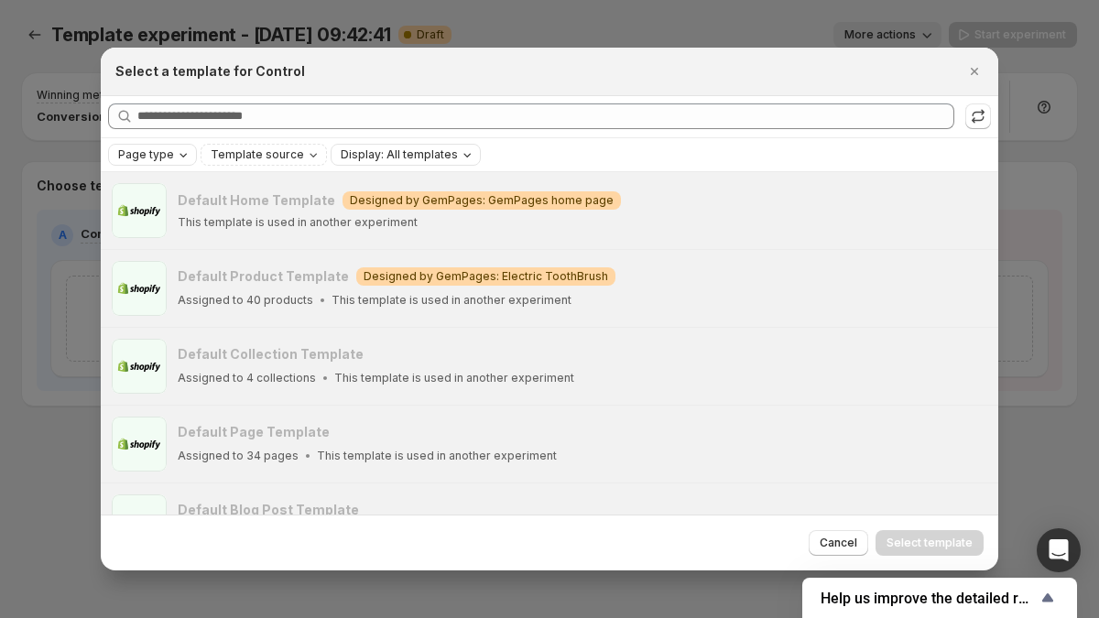
click at [316, 91] on div "Select a template for Control" at bounding box center [550, 72] width 898 height 49
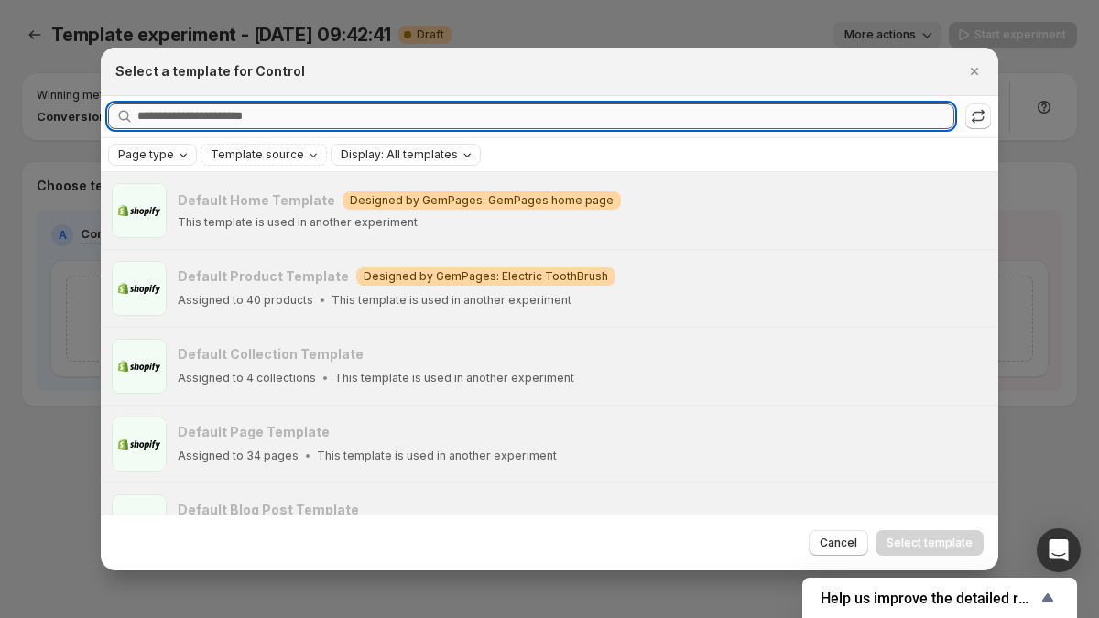
click at [299, 114] on input "Searching all templates" at bounding box center [545, 116] width 817 height 26
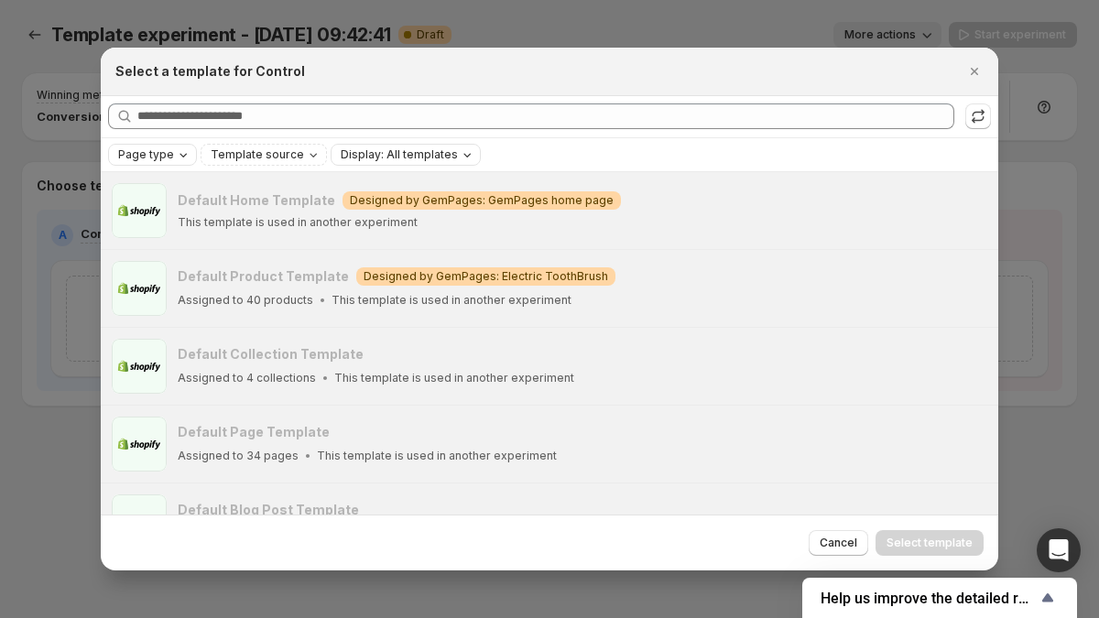
click at [309, 96] on div "Searching all templates" at bounding box center [550, 116] width 898 height 41
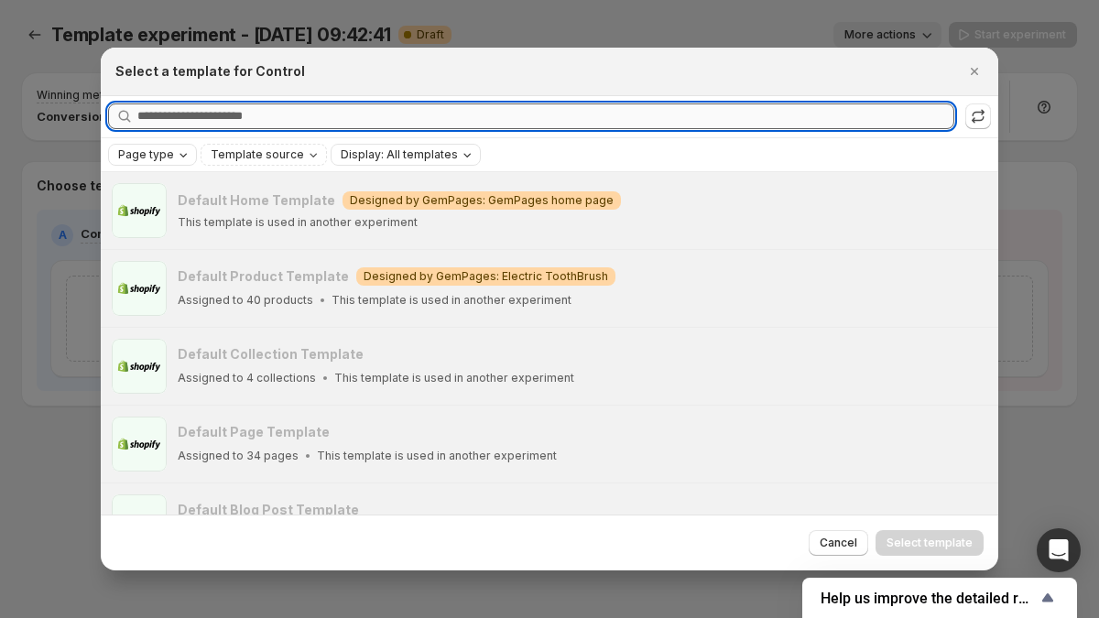
click at [429, 111] on input "Searching all templates" at bounding box center [545, 116] width 817 height 26
click at [455, 88] on div "Select a template for Control" at bounding box center [550, 72] width 898 height 49
click at [434, 116] on input "Searching all templates" at bounding box center [545, 116] width 817 height 26
click at [454, 87] on div "Select a template for Control" at bounding box center [550, 72] width 898 height 49
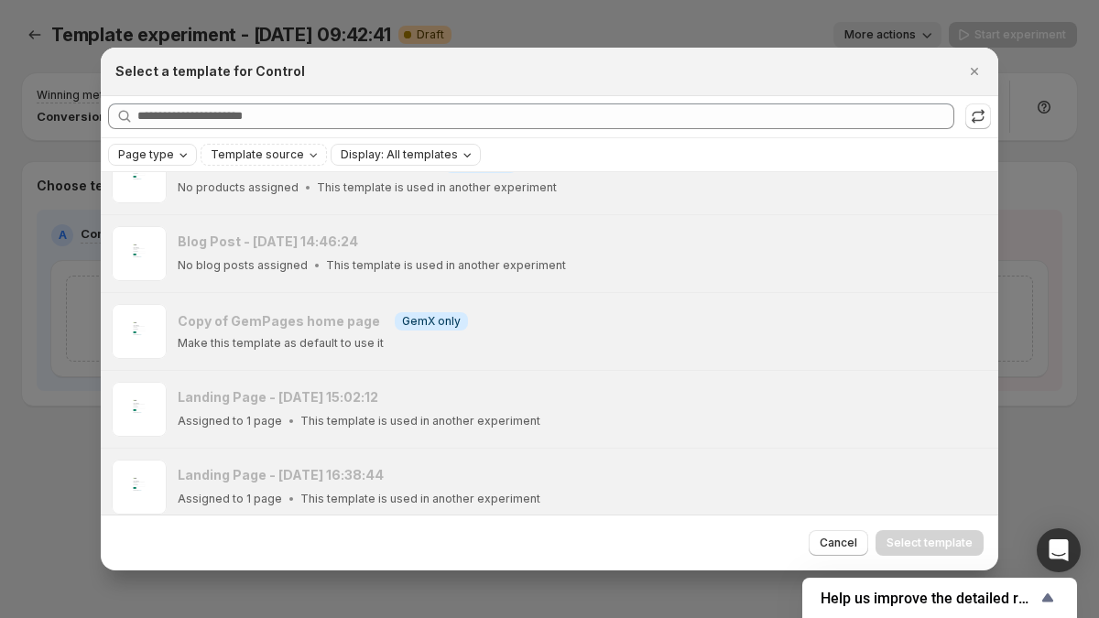
scroll to position [2467, 0]
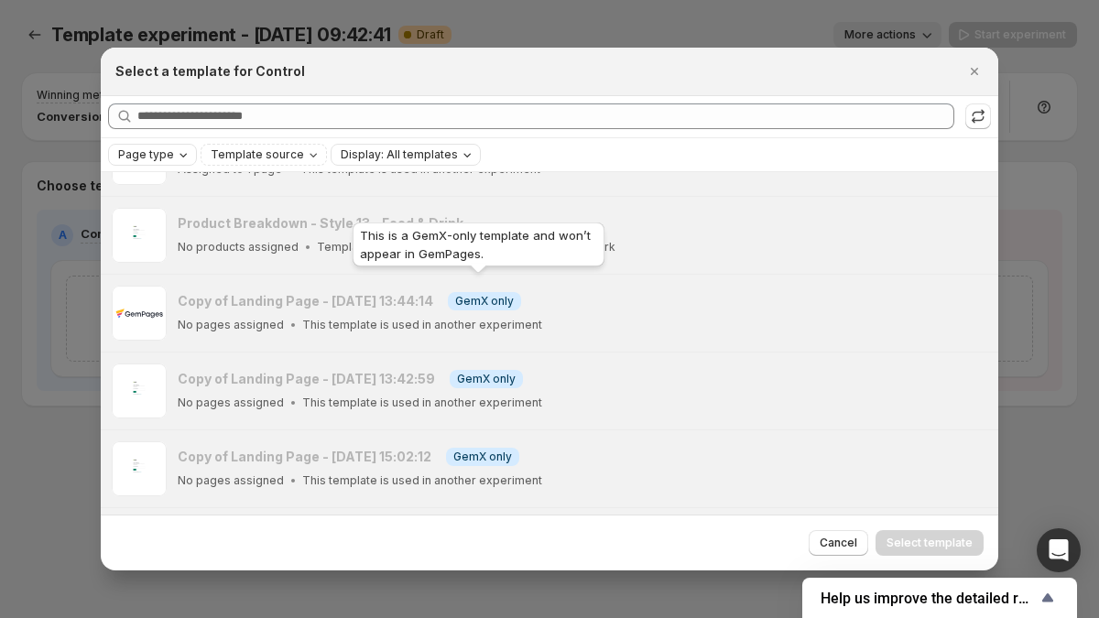
click at [472, 257] on div "This is a GemX-only template and won’t appear in GemPages." at bounding box center [478, 248] width 259 height 59
click at [484, 294] on span "GemX only" at bounding box center [484, 301] width 59 height 15
click at [474, 294] on span "GemX only" at bounding box center [484, 301] width 59 height 15
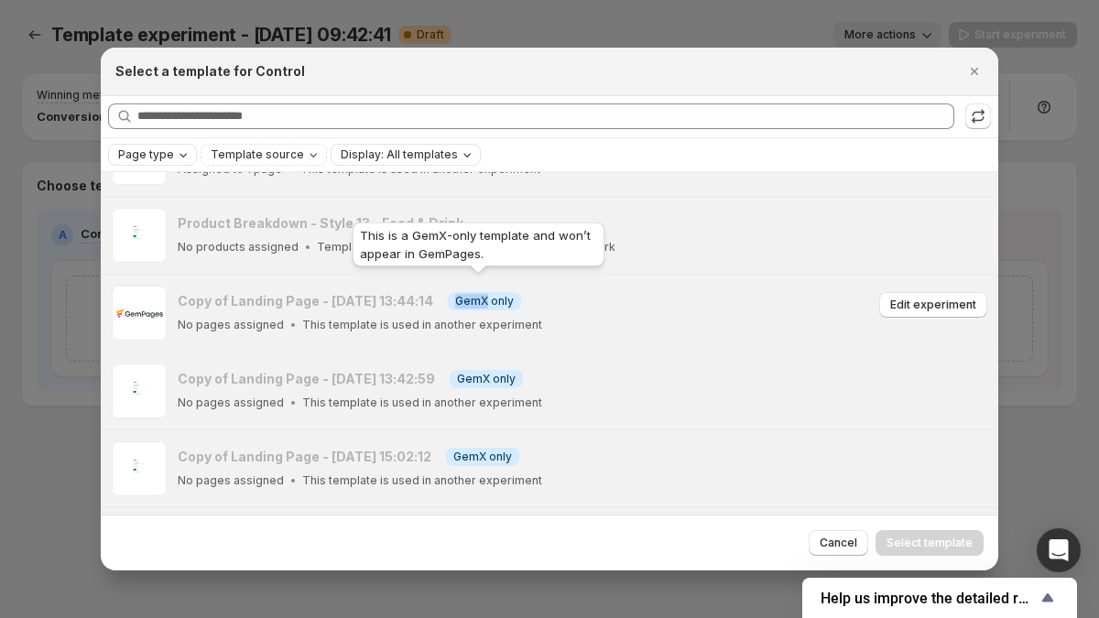
click at [474, 294] on span "GemX only" at bounding box center [484, 301] width 59 height 15
click at [472, 294] on span "GemX only" at bounding box center [484, 301] width 59 height 15
click at [495, 294] on span "GemX only" at bounding box center [484, 301] width 59 height 15
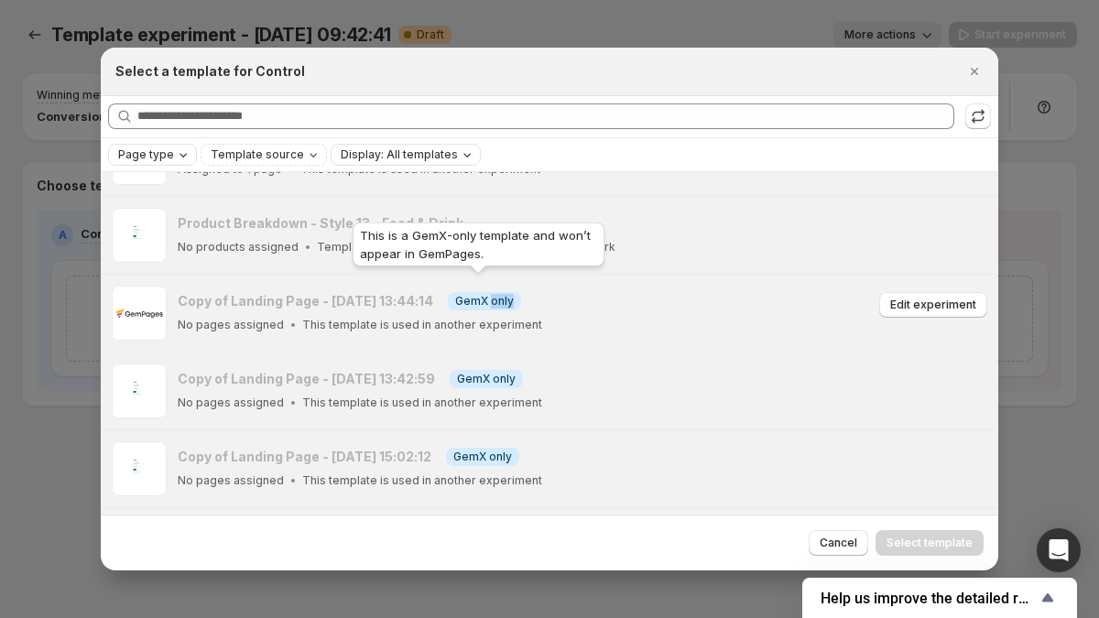
click at [495, 294] on span "GemX only" at bounding box center [484, 301] width 59 height 15
click at [466, 294] on span "GemX only" at bounding box center [484, 301] width 59 height 15
click at [491, 294] on span "GemX only" at bounding box center [484, 301] width 59 height 15
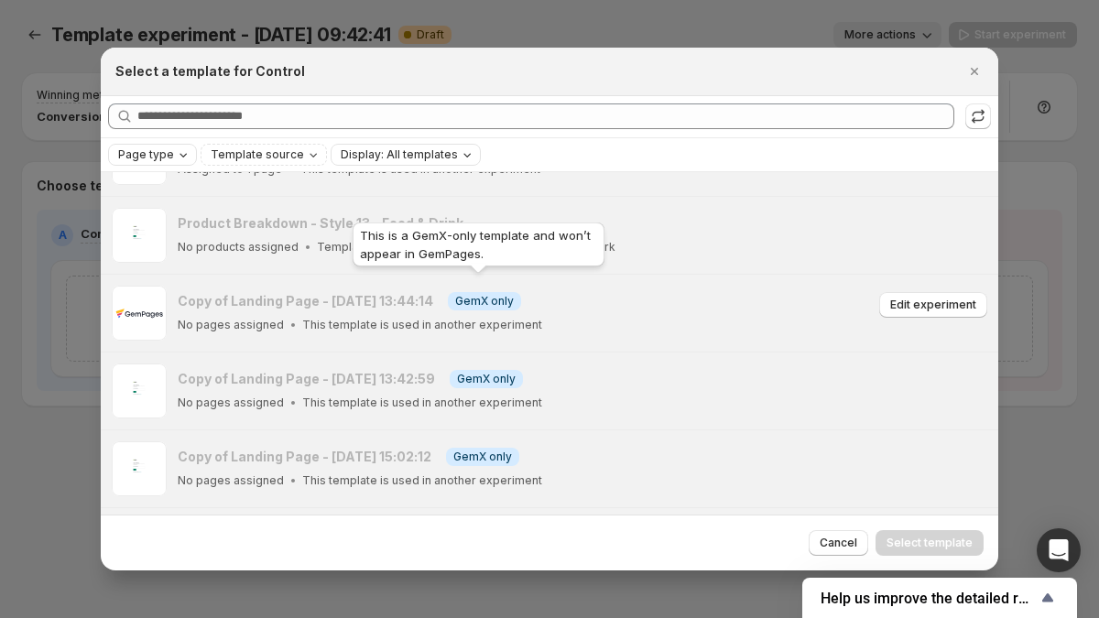
click at [466, 294] on span "GemX only" at bounding box center [484, 301] width 59 height 15
click at [501, 294] on span "GemX only" at bounding box center [484, 301] width 59 height 15
click at [557, 295] on div "Copy of Landing Page - [DATE] 13:44:14 Info GemX only" at bounding box center [526, 301] width 696 height 18
click at [519, 318] on p "This template is used in another experiment" at bounding box center [422, 325] width 240 height 15
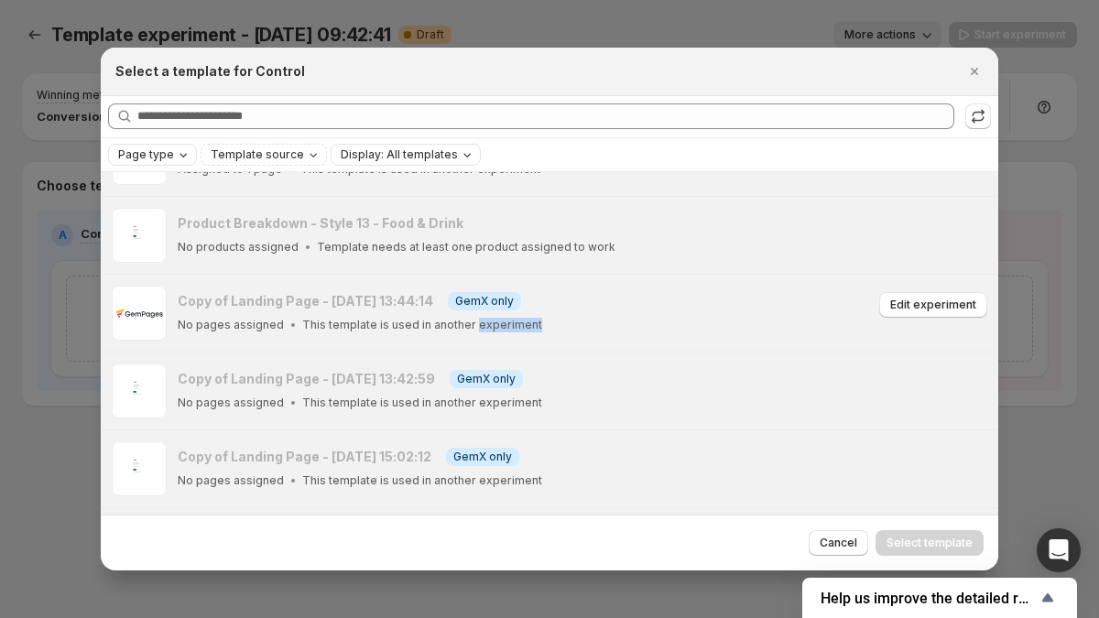
click at [519, 318] on p "This template is used in another experiment" at bounding box center [422, 325] width 240 height 15
click at [424, 318] on p "This template is used in another experiment" at bounding box center [422, 325] width 240 height 15
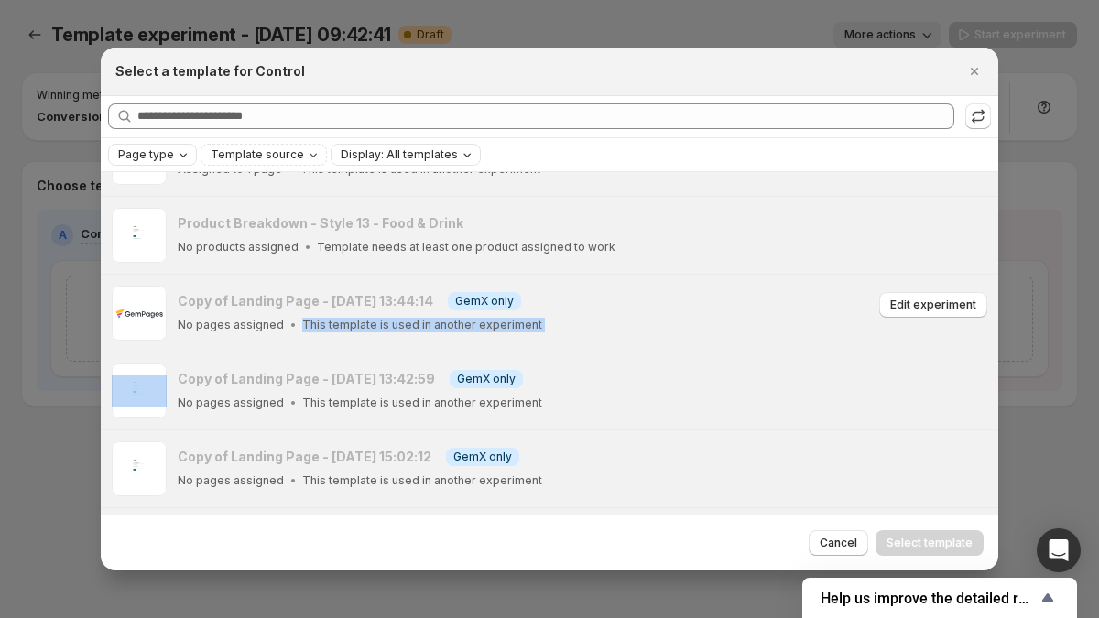
click at [375, 318] on p "This template is used in another experiment" at bounding box center [422, 325] width 240 height 15
click at [350, 318] on p "This template is used in another experiment" at bounding box center [422, 325] width 240 height 15
click at [302, 318] on p "This template is used in another experiment" at bounding box center [422, 325] width 240 height 15
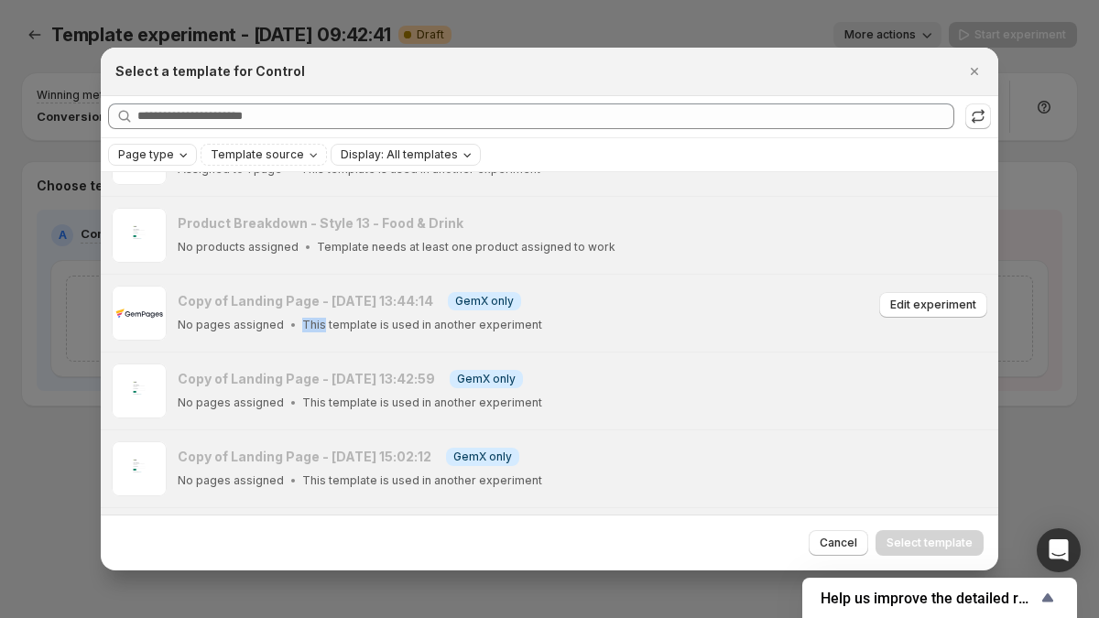
click at [302, 318] on p "This template is used in another experiment" at bounding box center [422, 325] width 240 height 15
click at [365, 318] on p "This template is used in another experiment" at bounding box center [422, 325] width 240 height 15
click at [392, 318] on p "This template is used in another experiment" at bounding box center [422, 325] width 240 height 15
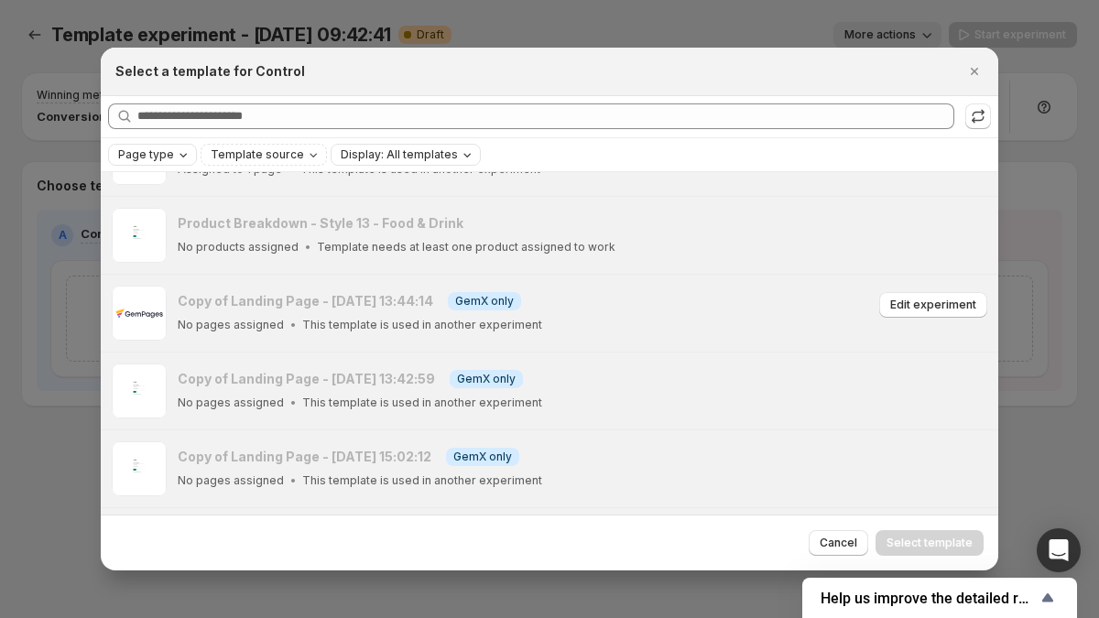
click at [439, 318] on p "This template is used in another experiment" at bounding box center [422, 325] width 240 height 15
click at [483, 318] on p "This template is used in another experiment" at bounding box center [422, 325] width 240 height 15
click at [547, 316] on div "No pages assigned This template is used in another experiment" at bounding box center [526, 325] width 696 height 18
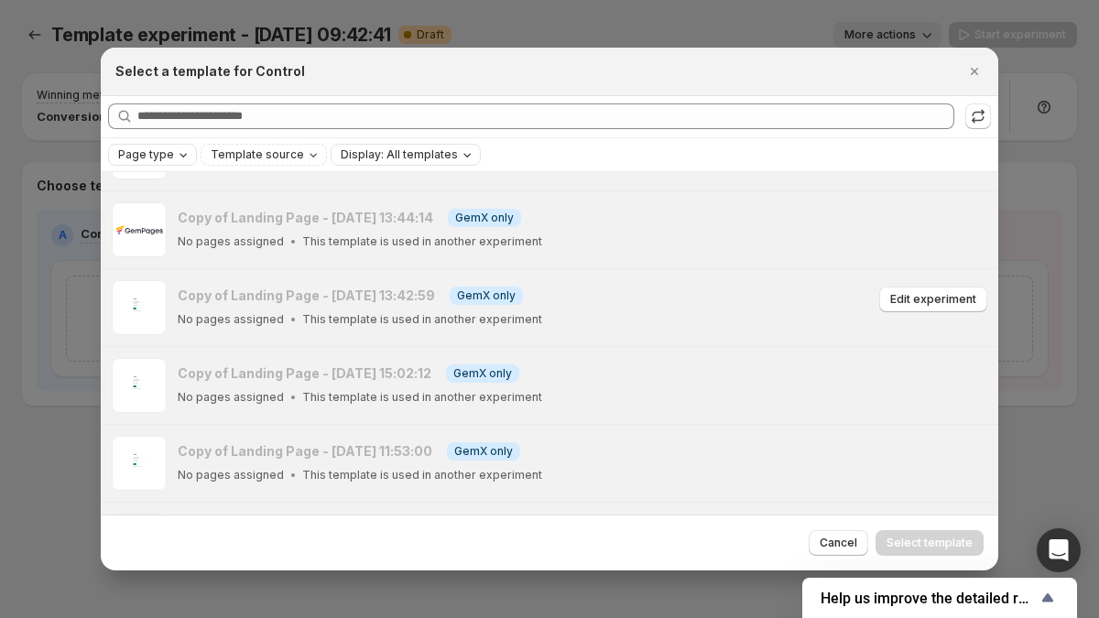
scroll to position [2554, 0]
